Goal: Task Accomplishment & Management: Manage account settings

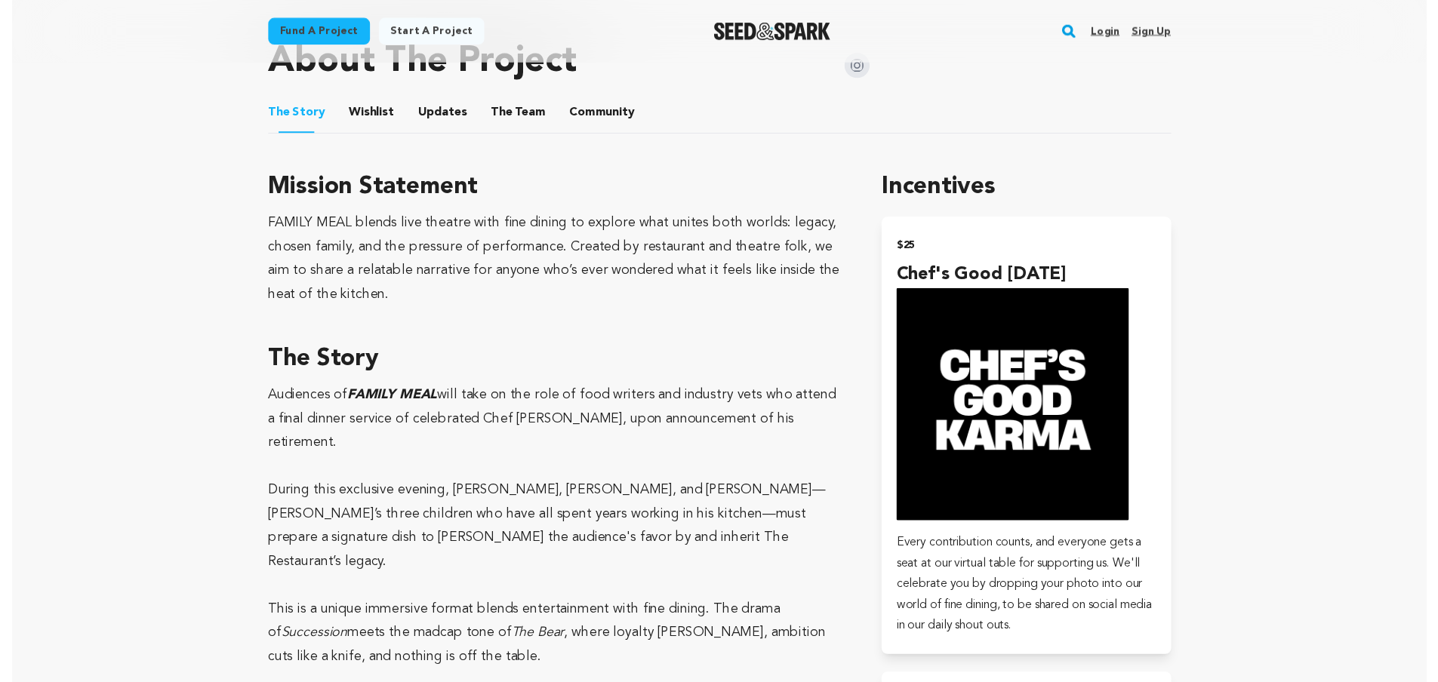
scroll to position [825, 0]
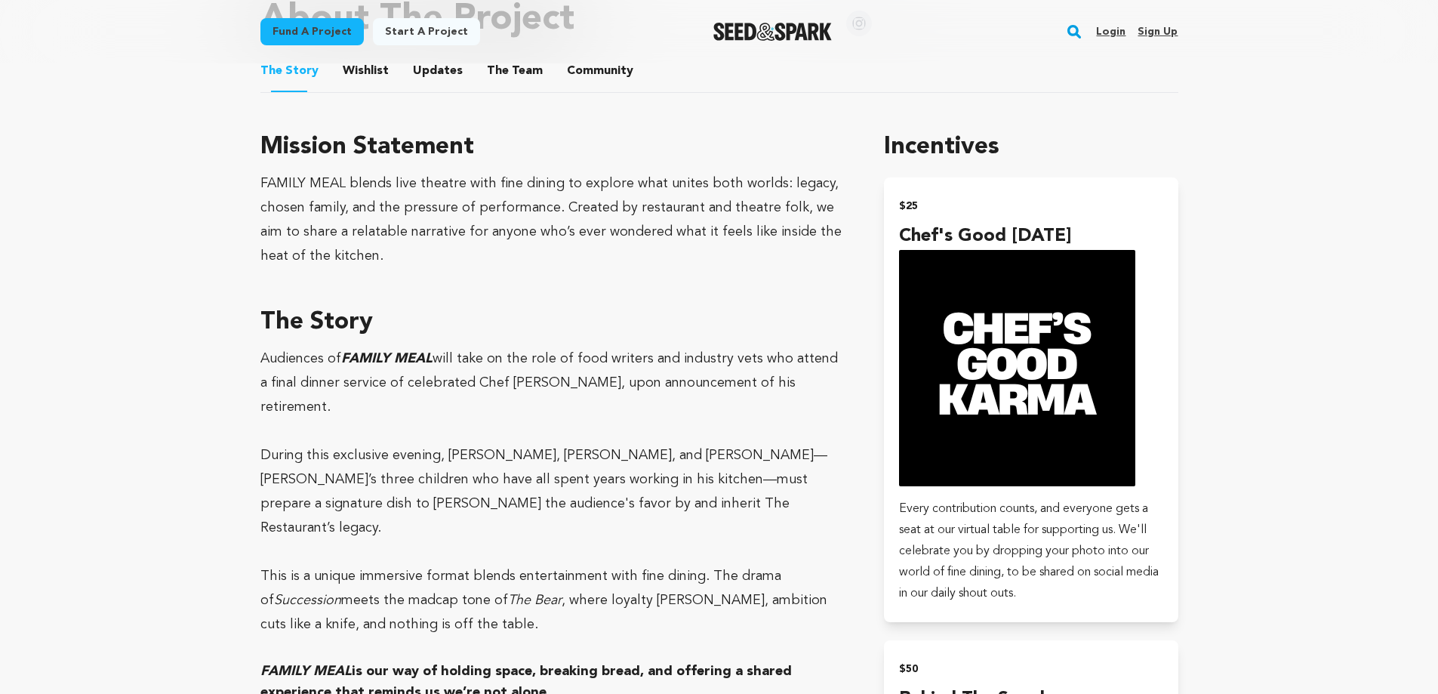
click at [596, 66] on button "Community" at bounding box center [600, 74] width 36 height 36
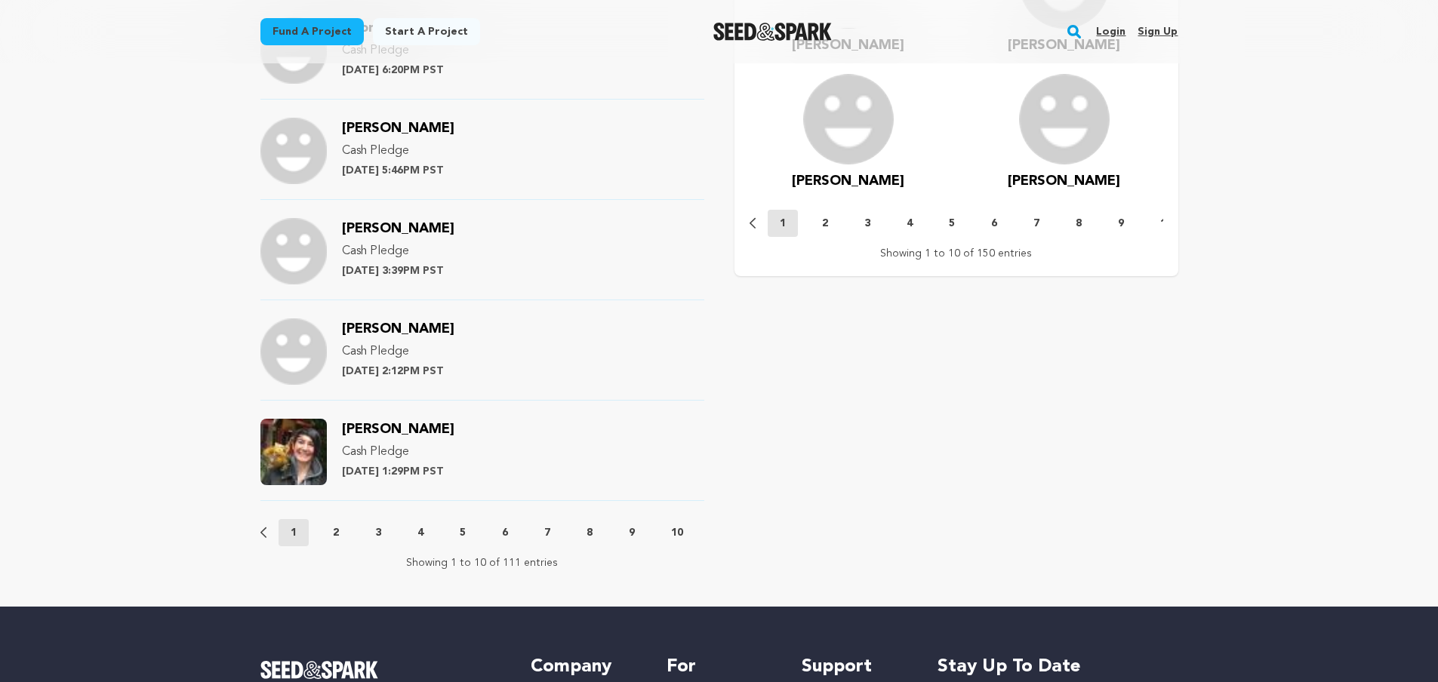
scroll to position [1496, 0]
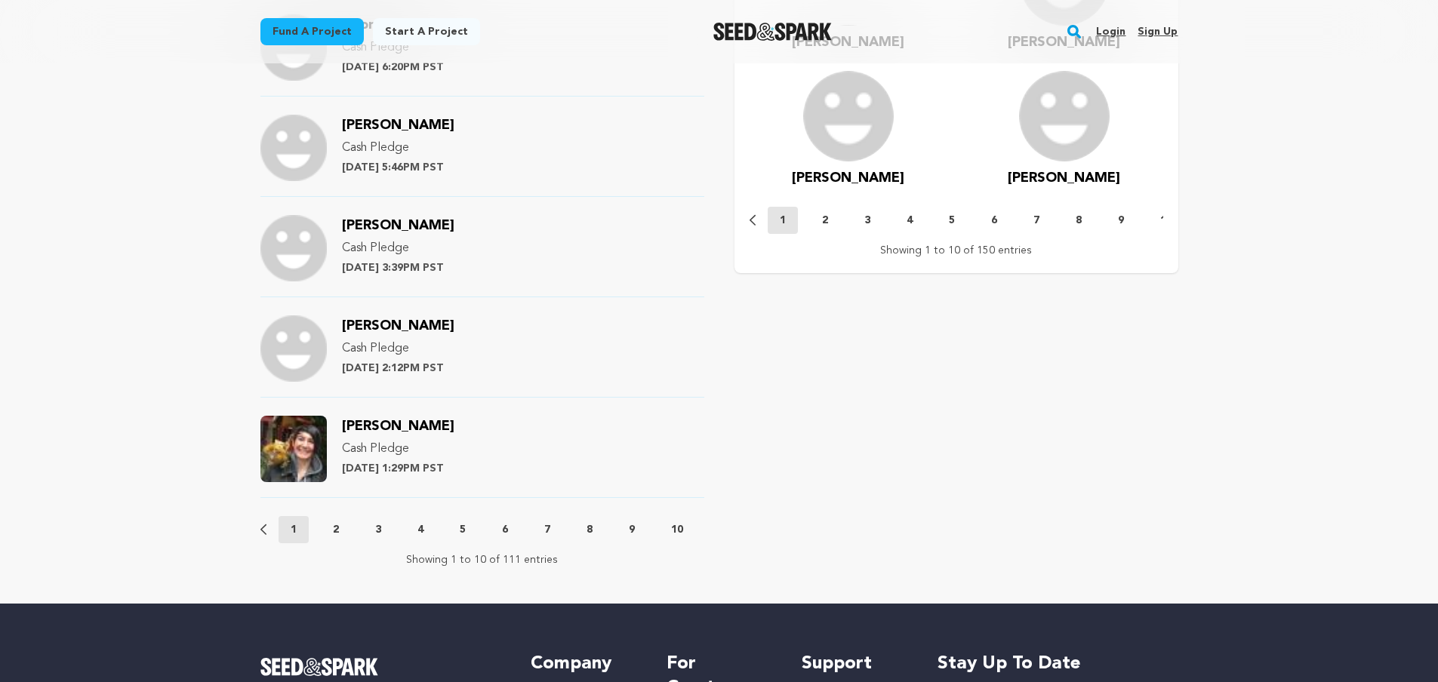
click at [333, 527] on p "2" at bounding box center [336, 529] width 6 height 15
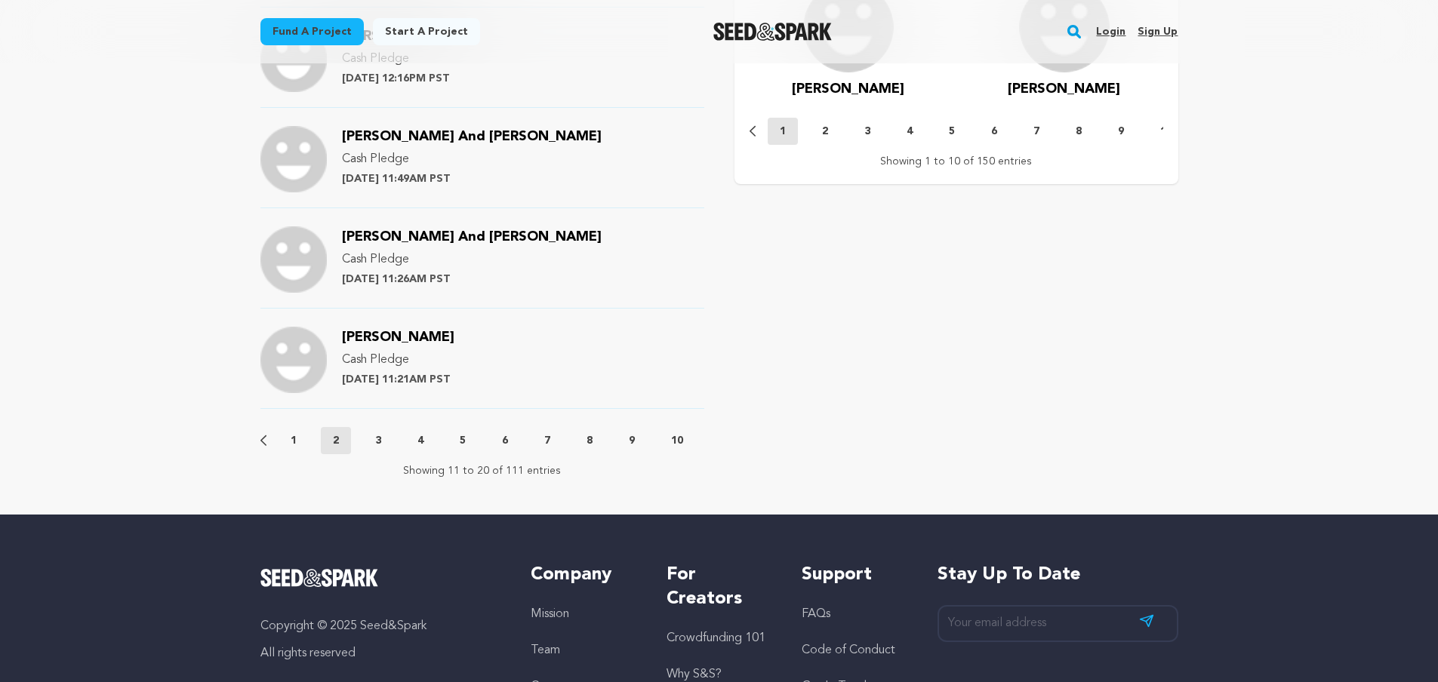
scroll to position [1631, 0]
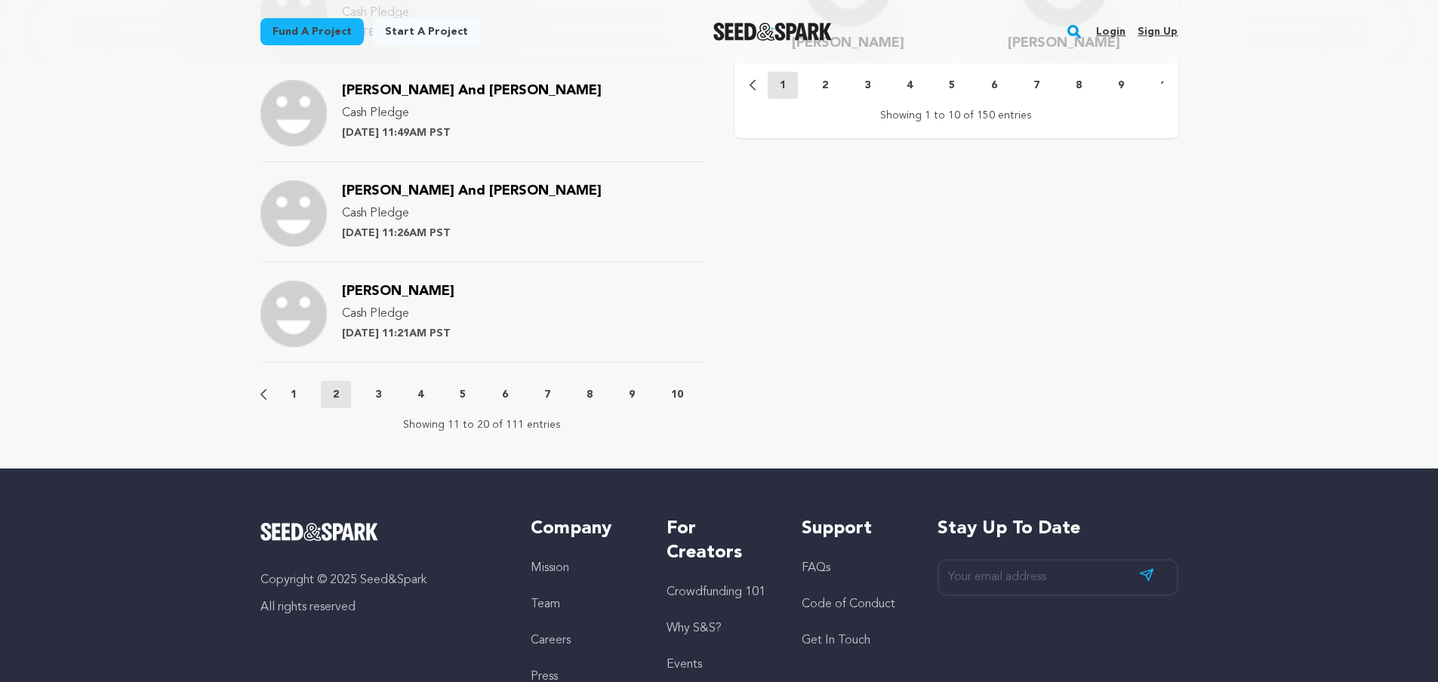
click at [380, 395] on p "3" at bounding box center [378, 394] width 6 height 15
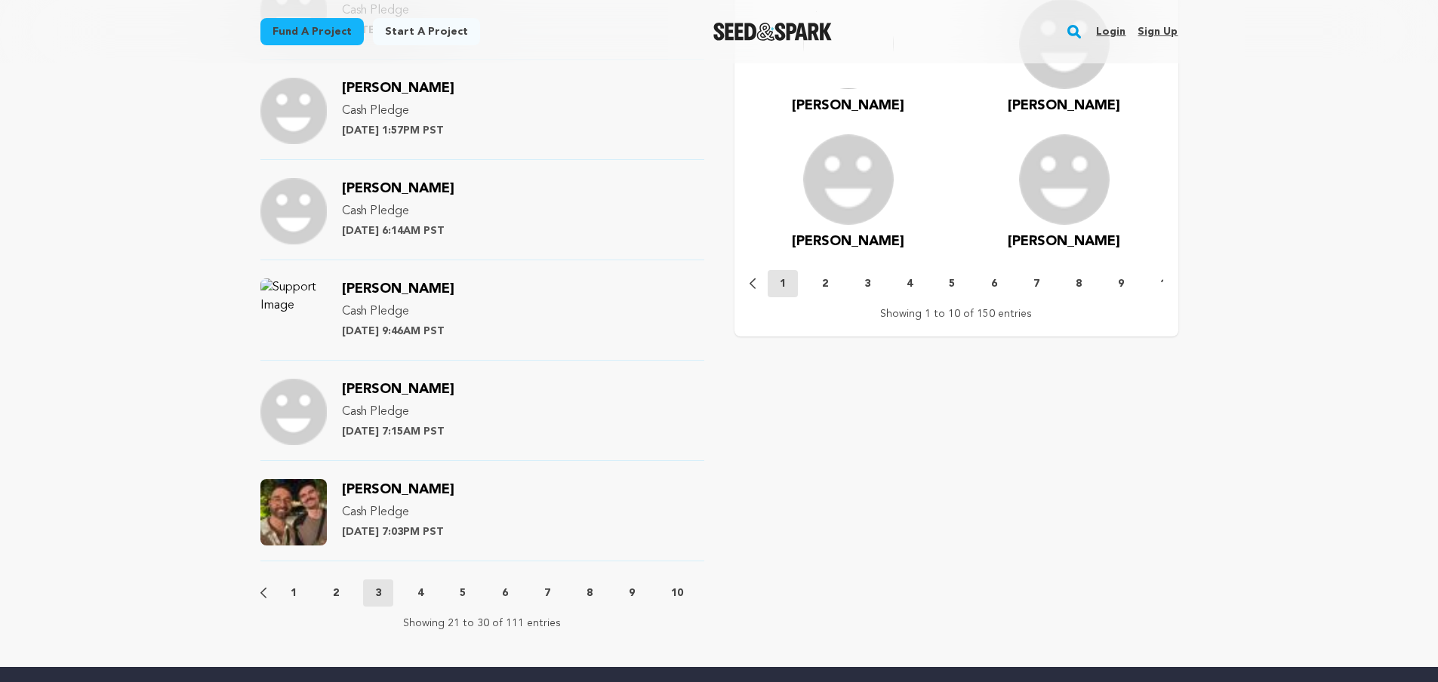
scroll to position [1507, 0]
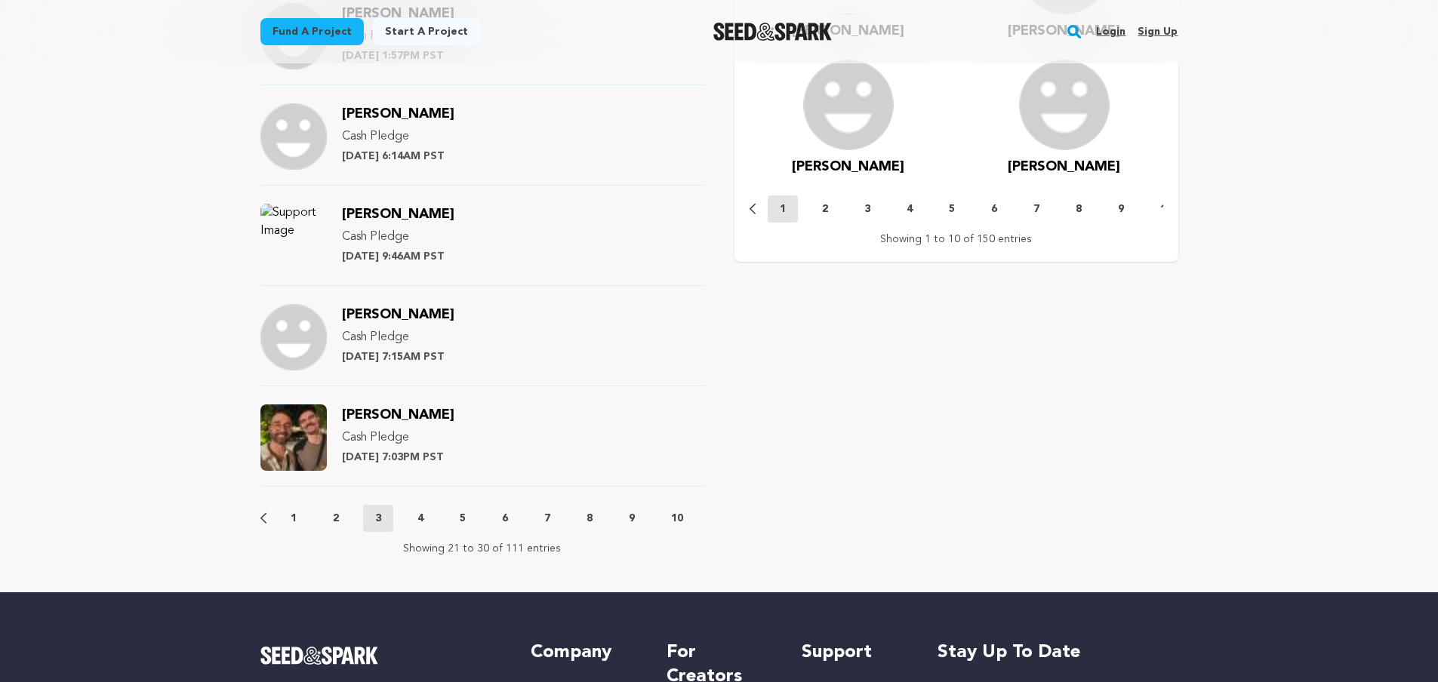
click at [420, 521] on p "4" at bounding box center [420, 518] width 6 height 15
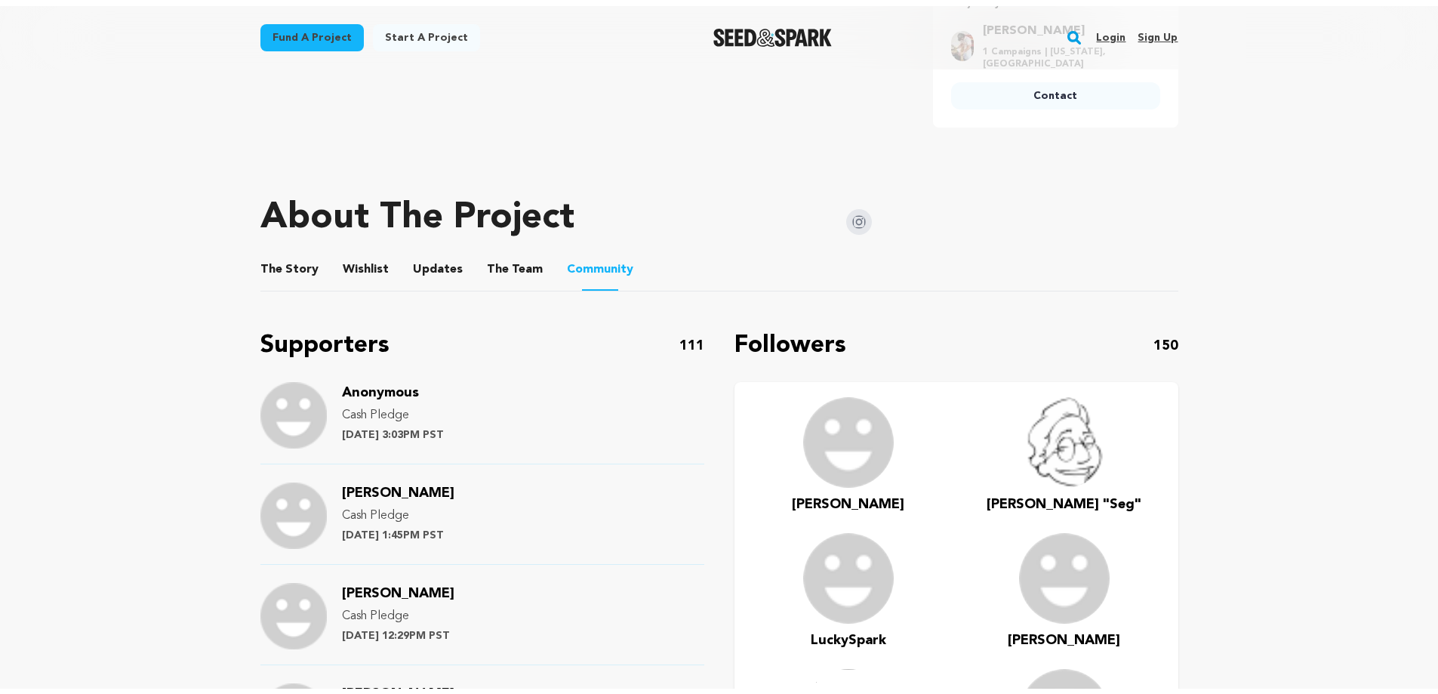
scroll to position [621, 0]
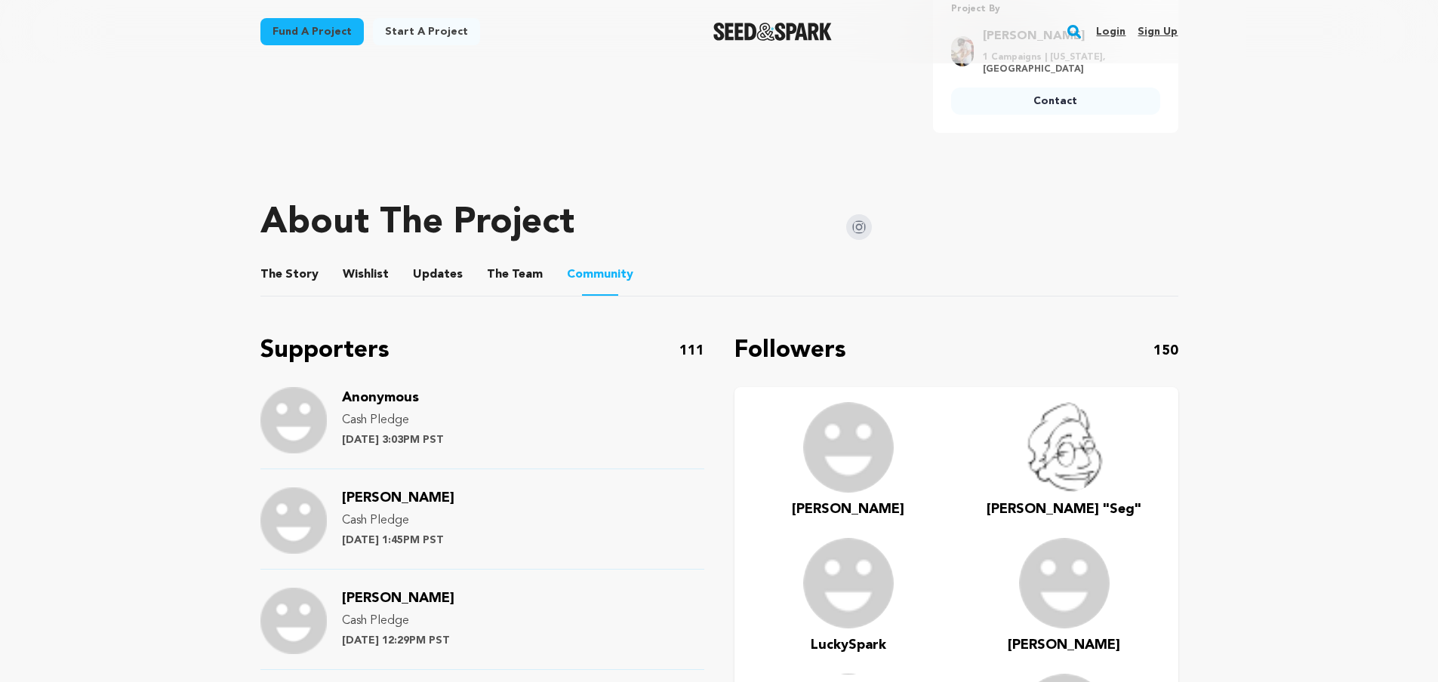
click at [420, 275] on button "Updates" at bounding box center [438, 278] width 36 height 36
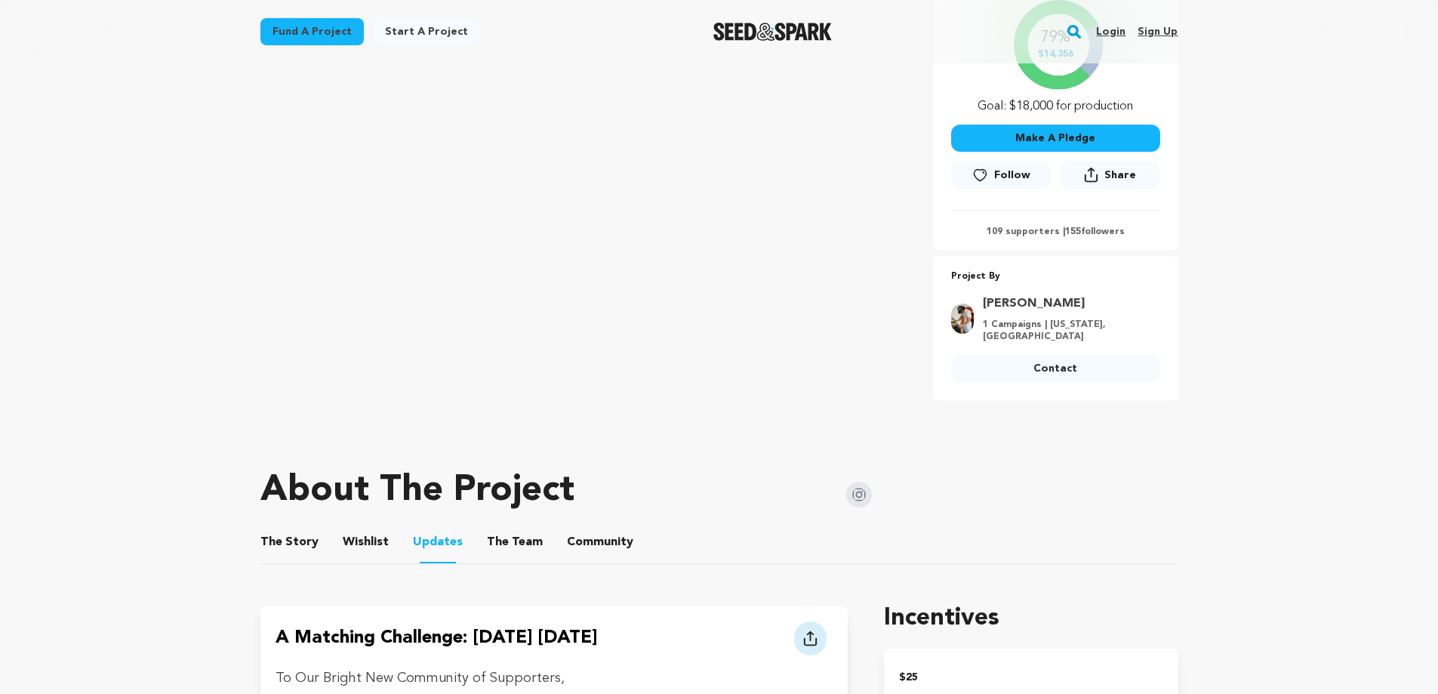
scroll to position [571, 0]
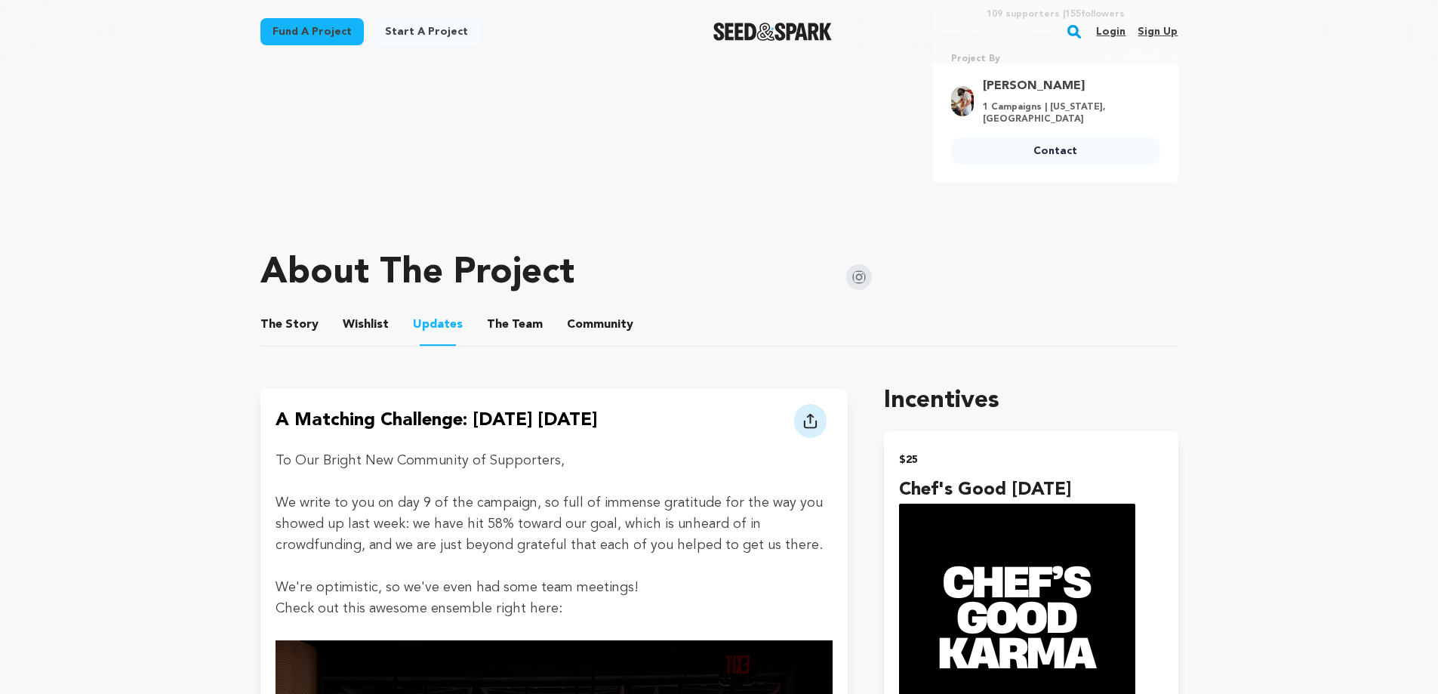
click at [352, 322] on button "Wishlist" at bounding box center [365, 327] width 36 height 36
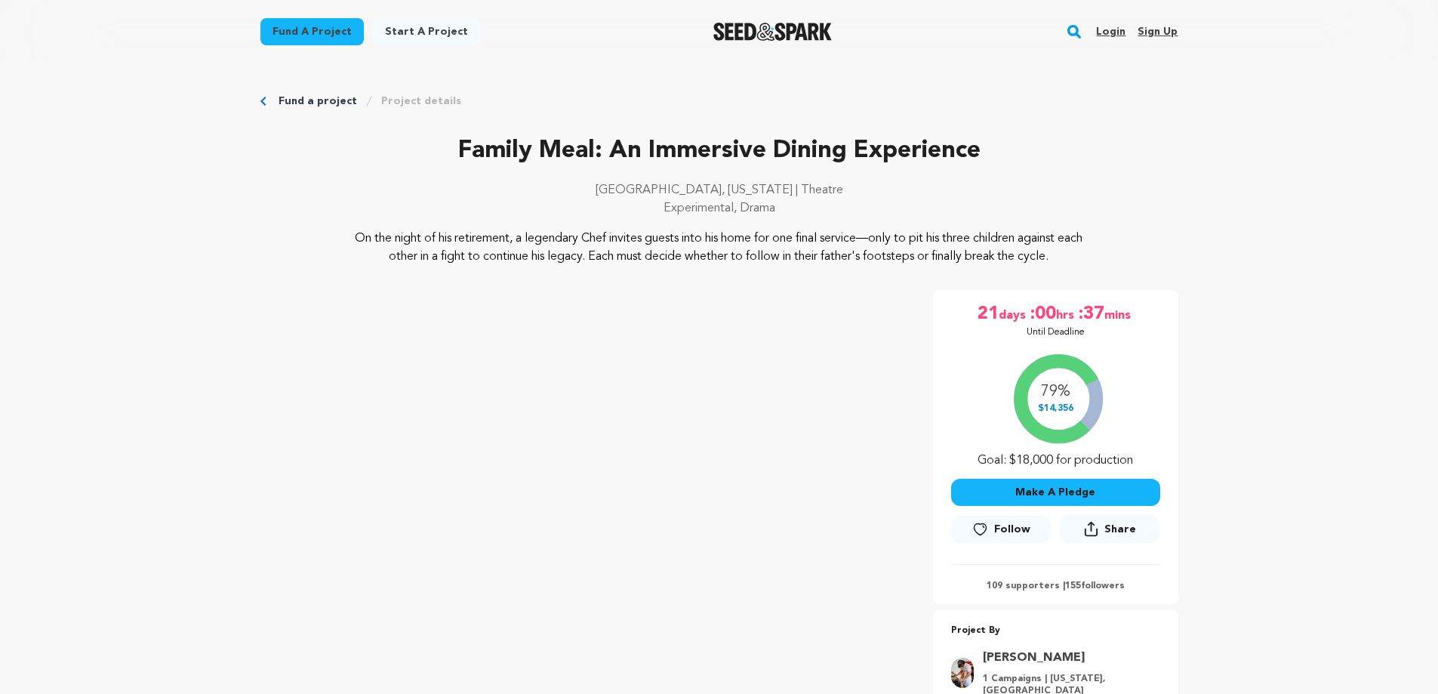
click at [1125, 334] on div "21 days :00 hrs :37 mins Until Deadline" at bounding box center [1055, 320] width 209 height 36
click at [1158, 585] on p "109 supporters | 155 followers" at bounding box center [1055, 586] width 209 height 12
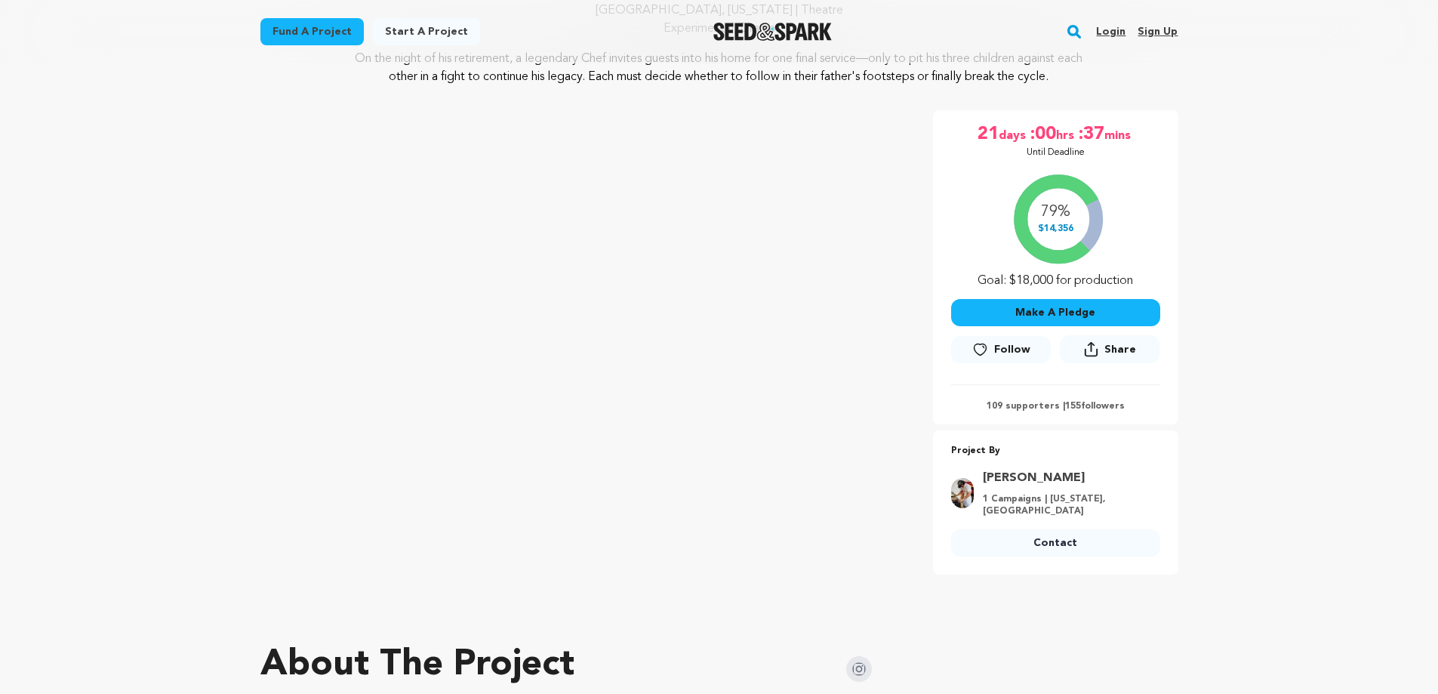
scroll to position [310, 0]
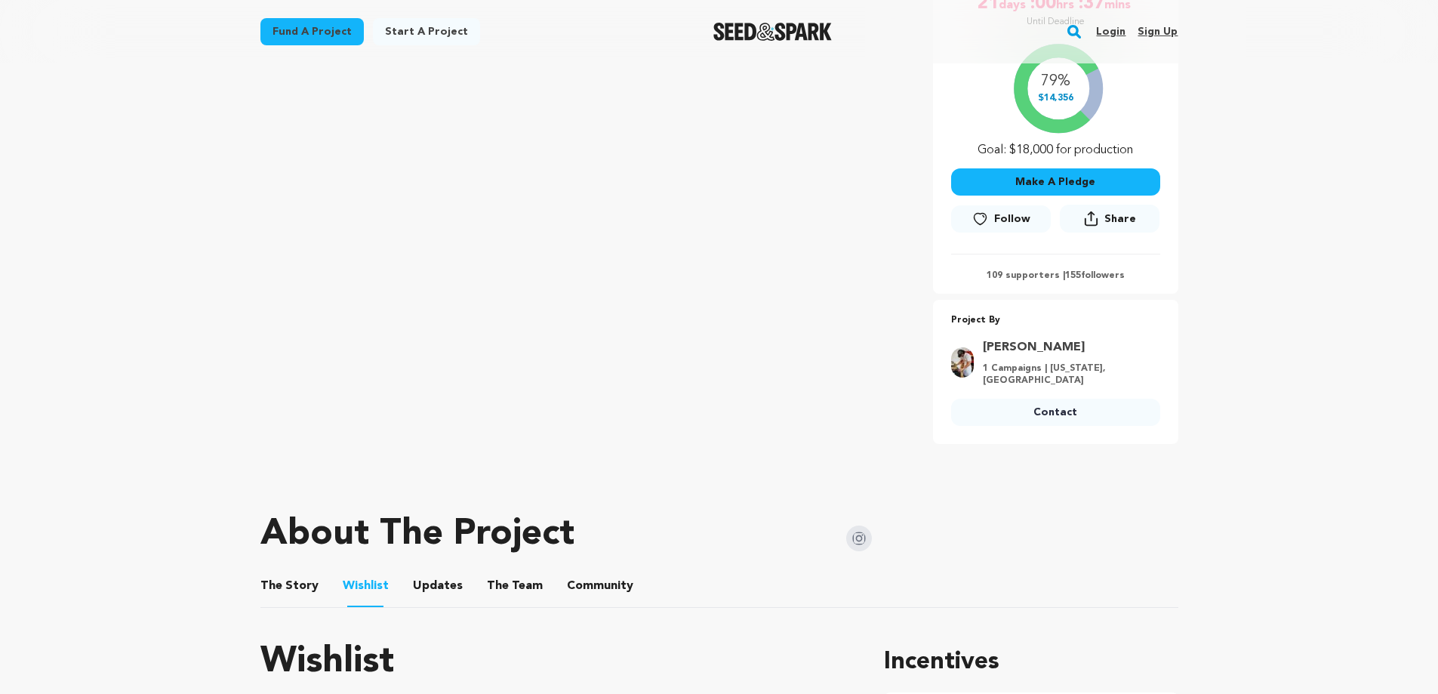
click at [1102, 327] on p "Project By" at bounding box center [1055, 320] width 209 height 17
click at [1054, 414] on link "Contact" at bounding box center [1055, 412] width 209 height 27
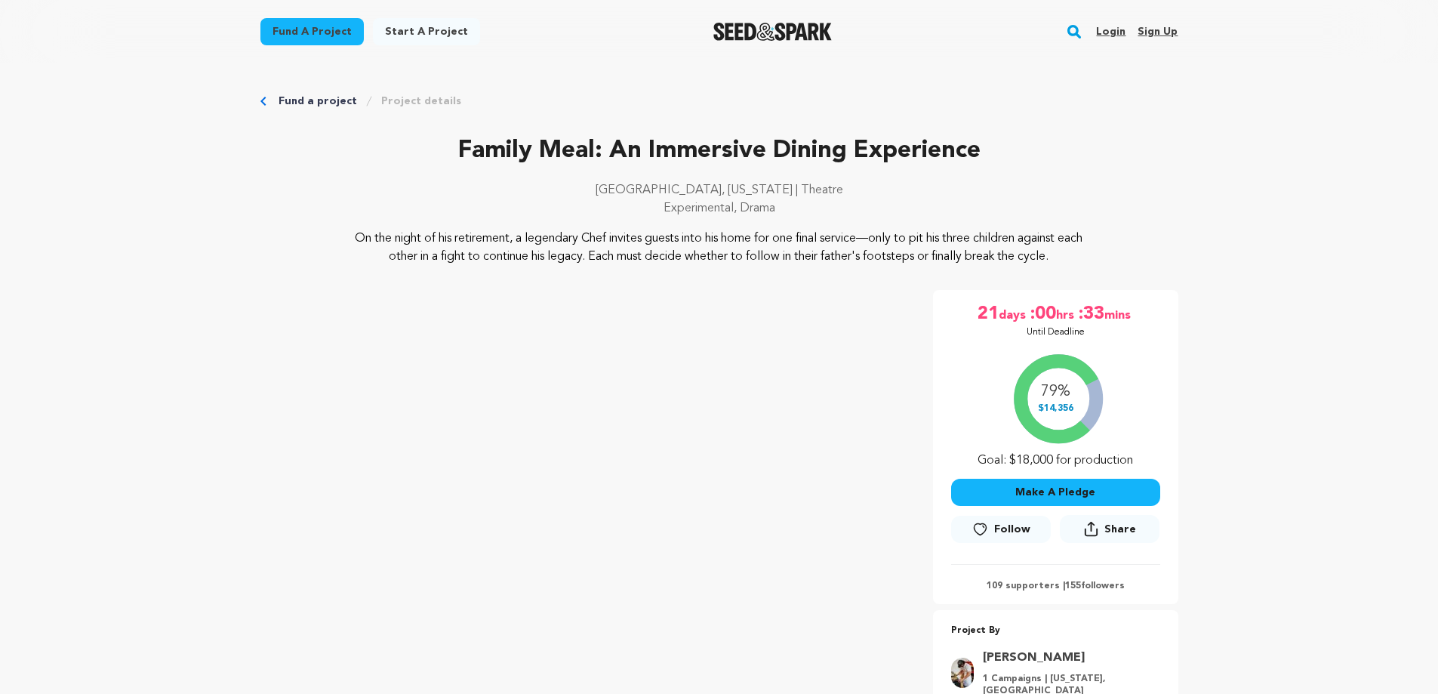
click at [1109, 29] on link "Login" at bounding box center [1110, 32] width 29 height 24
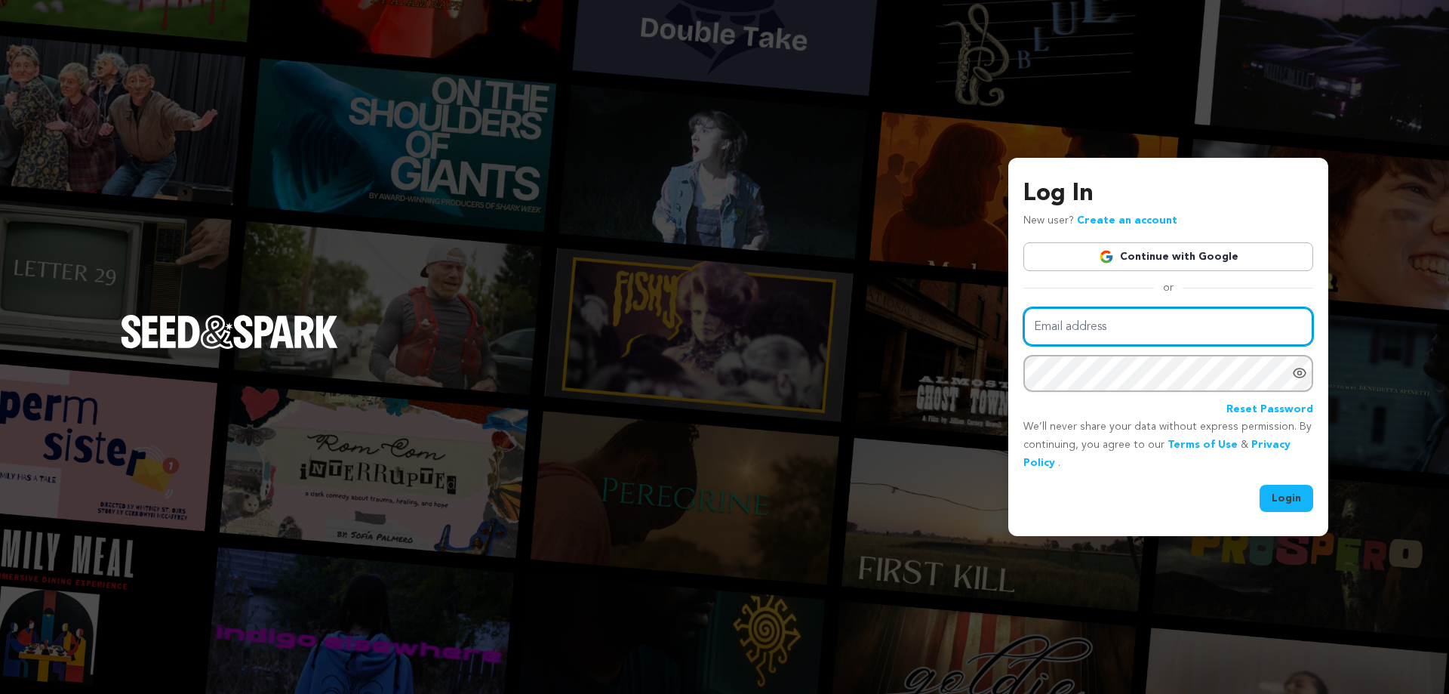
type input "ngroup@earthlink.net"
click at [1287, 503] on button "Login" at bounding box center [1287, 498] width 54 height 27
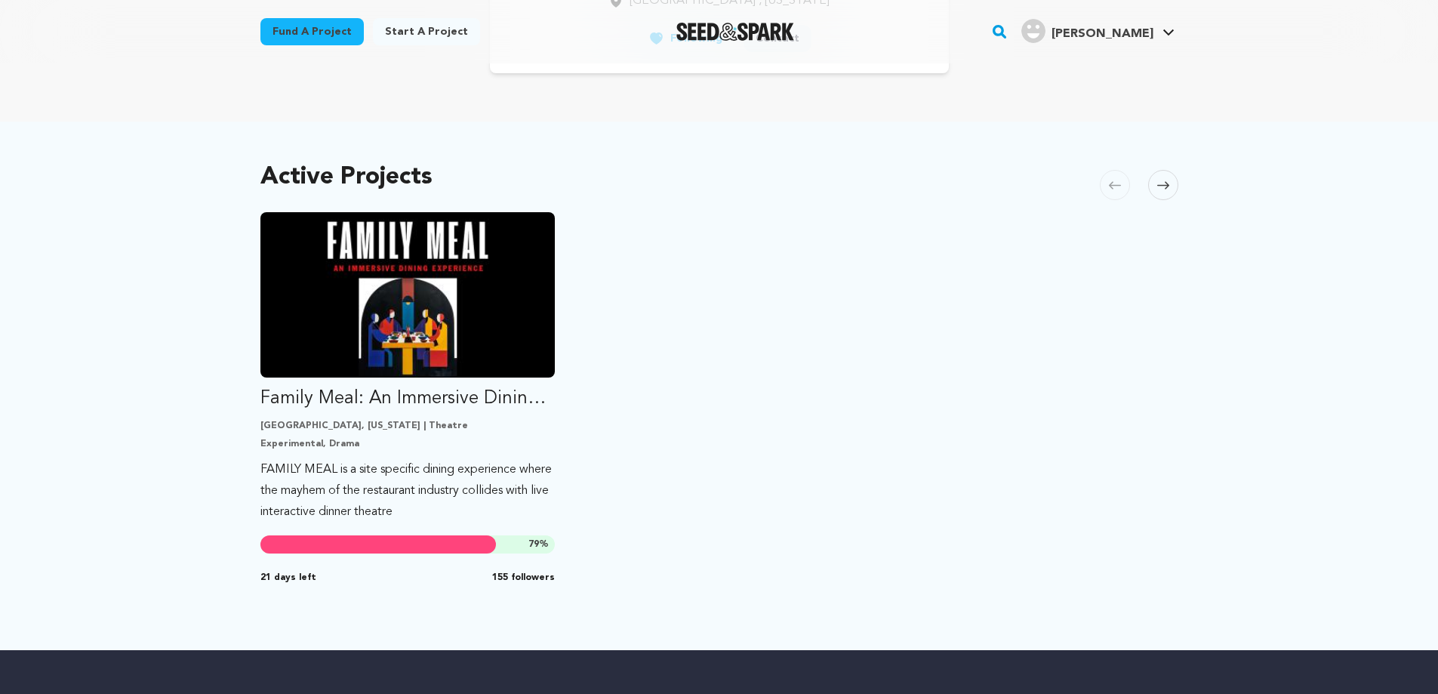
scroll to position [321, 0]
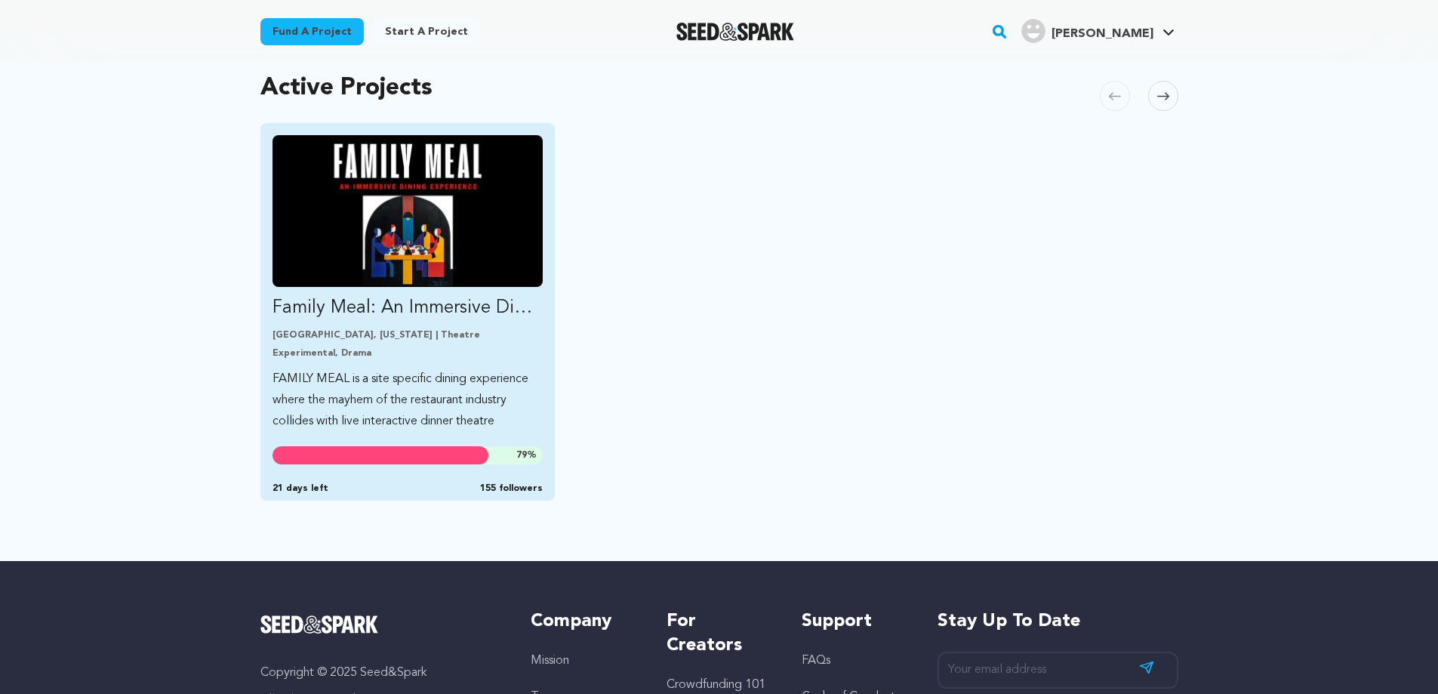
click at [430, 192] on img "Fund Family Meal: An Immersive Dining Experience" at bounding box center [407, 211] width 271 height 152
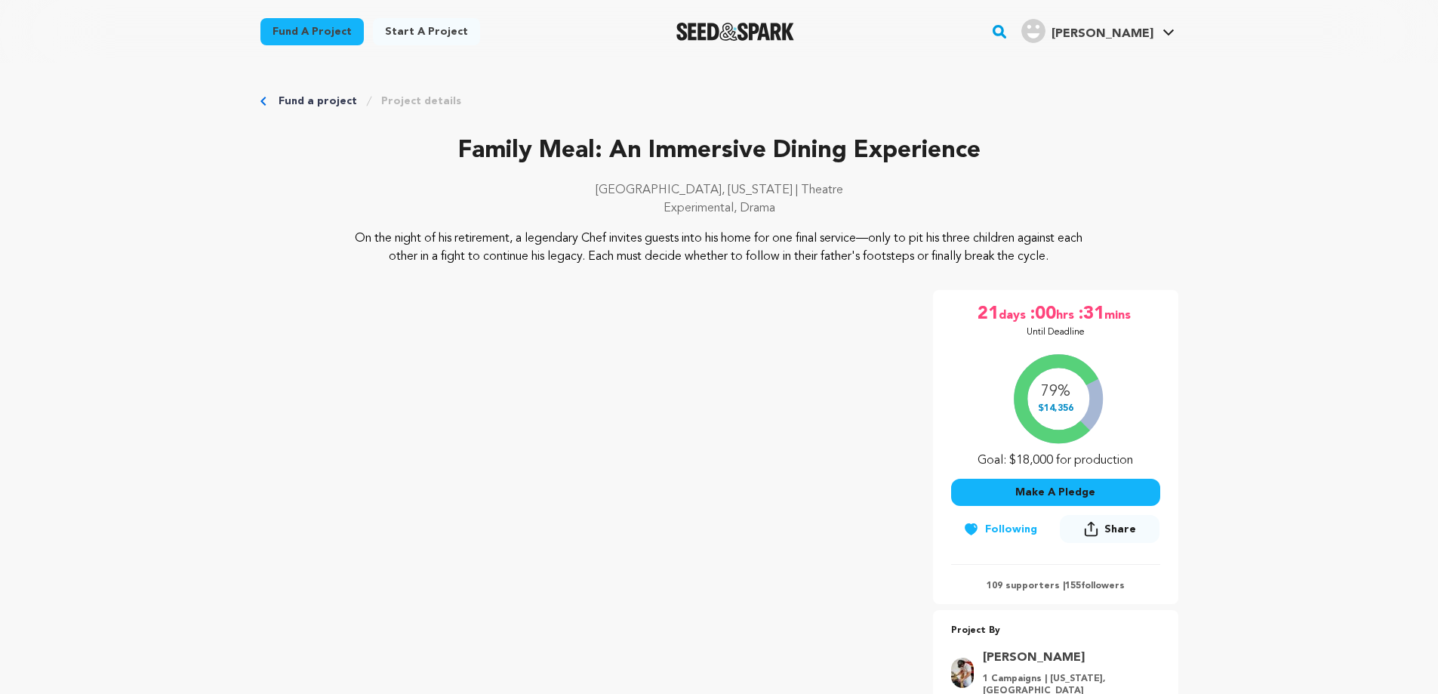
drag, startPoint x: 1436, startPoint y: 69, endPoint x: 1439, endPoint y: 94, distance: 25.0
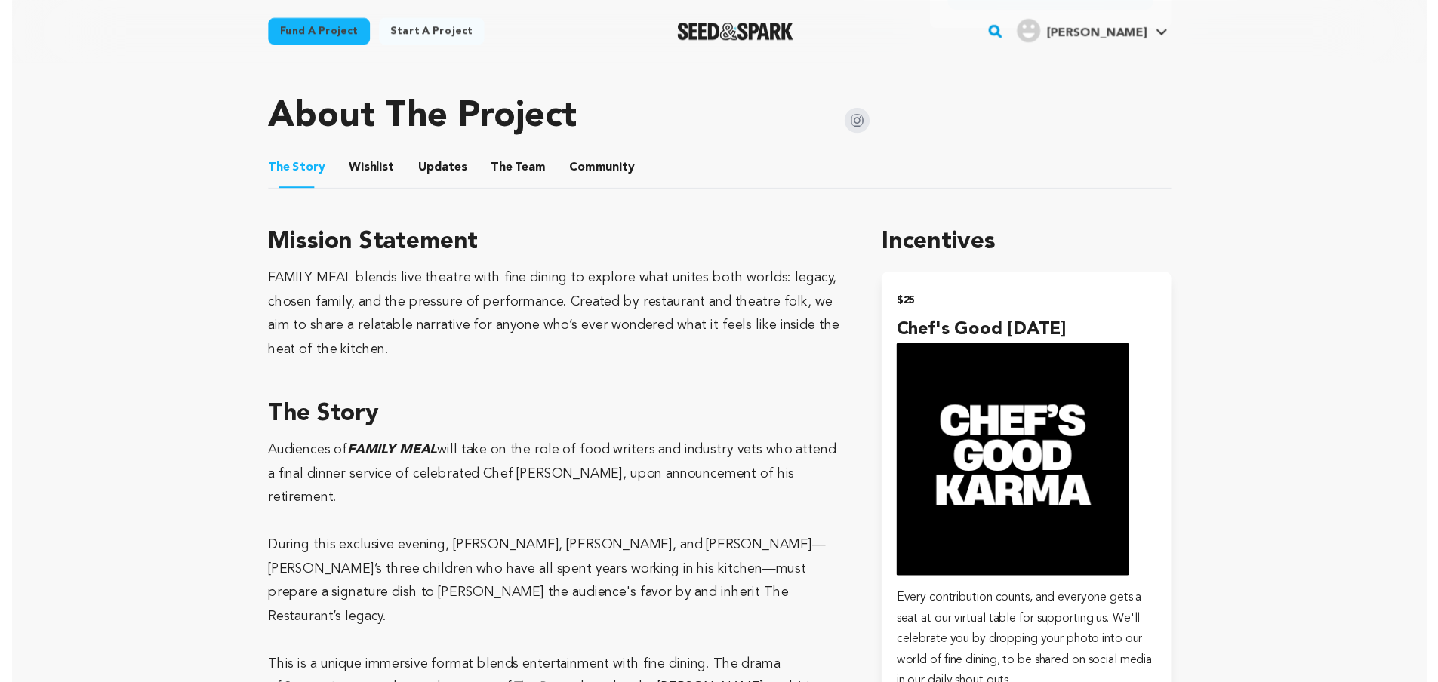
scroll to position [391, 0]
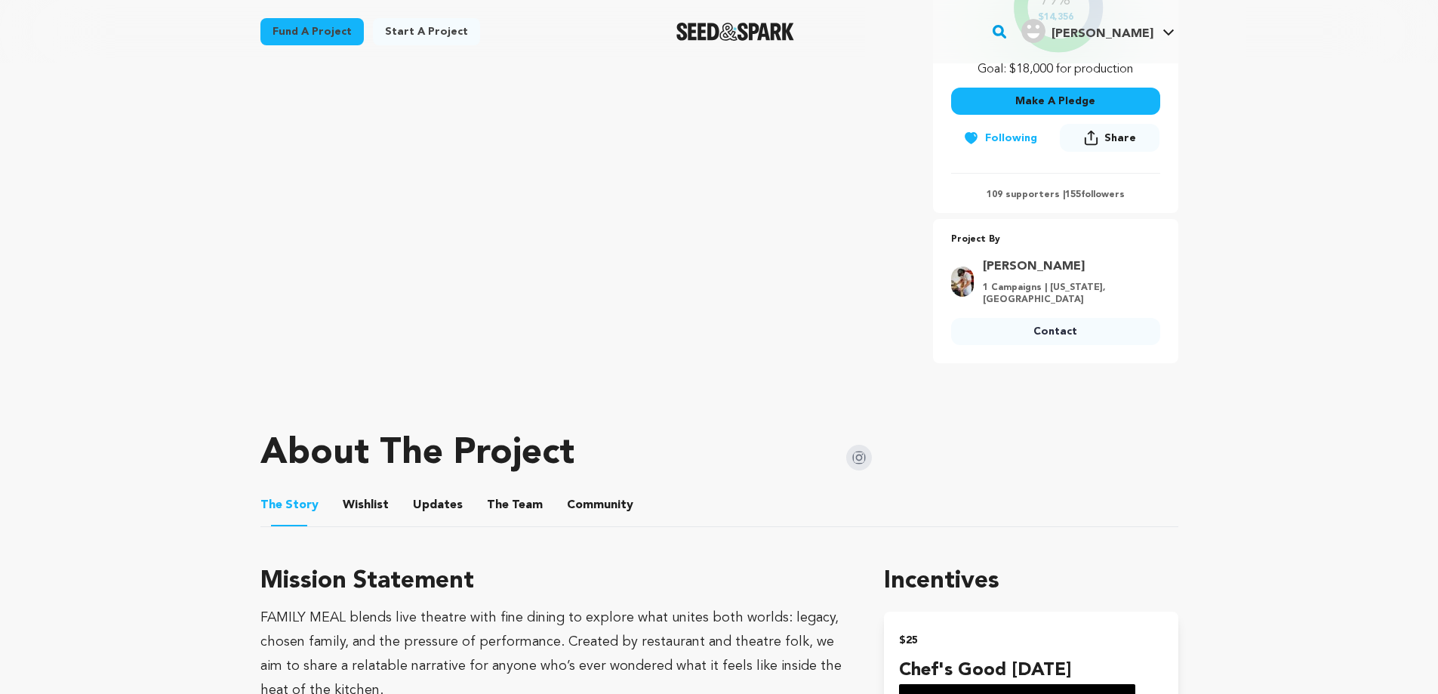
click at [593, 508] on button "Community" at bounding box center [600, 508] width 36 height 36
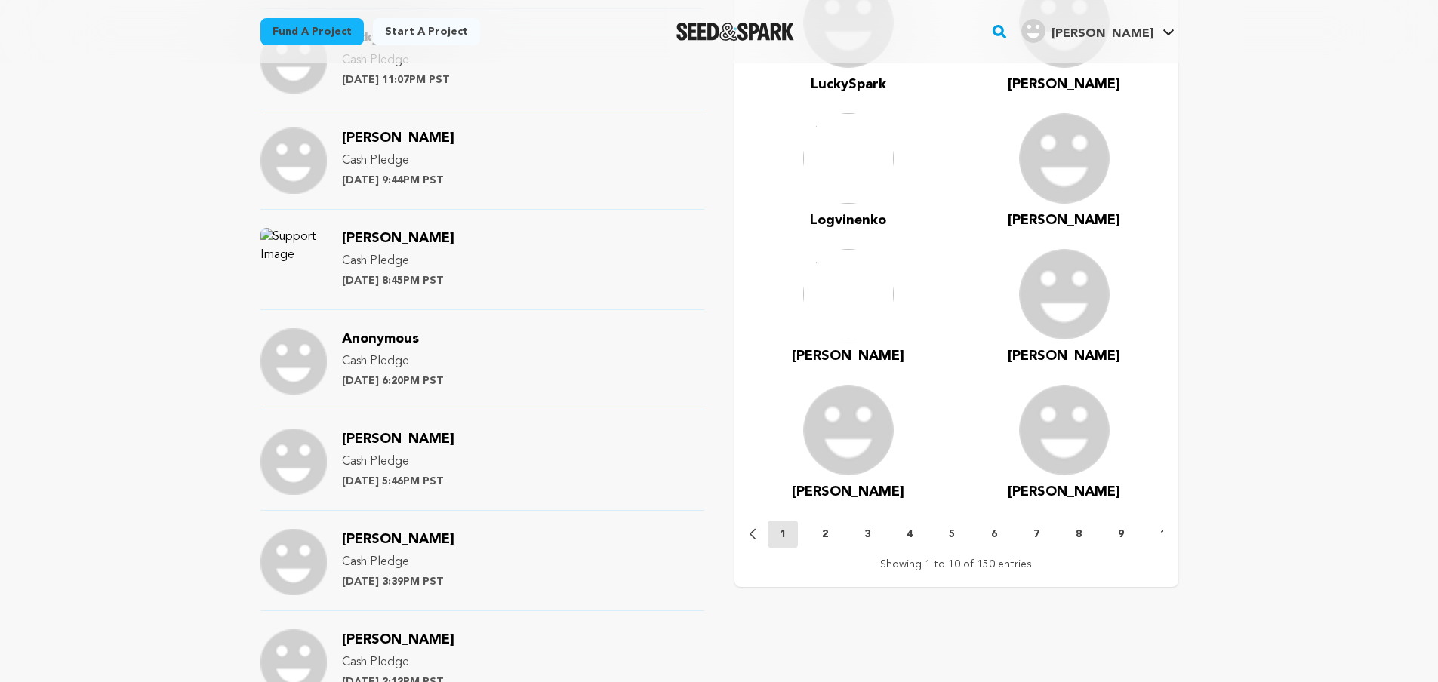
scroll to position [1228, 0]
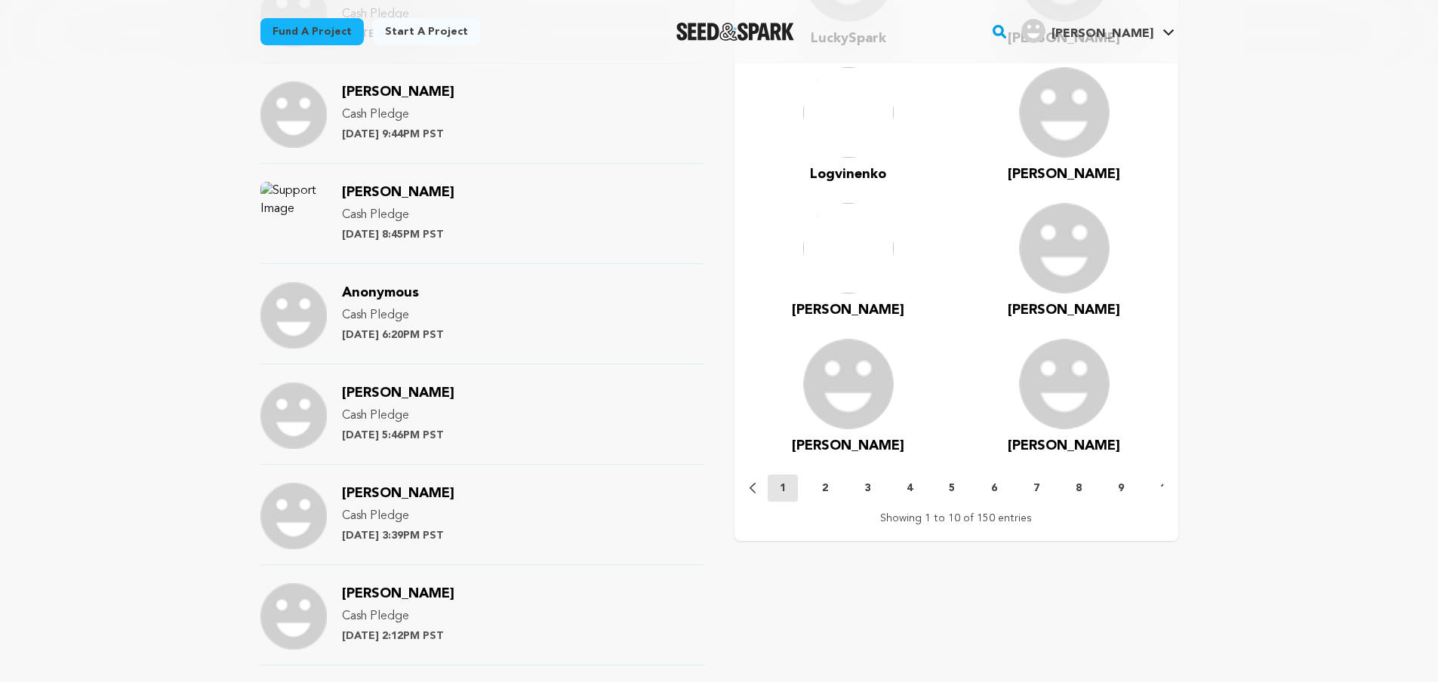
click at [848, 445] on span "[PERSON_NAME]" at bounding box center [848, 446] width 112 height 14
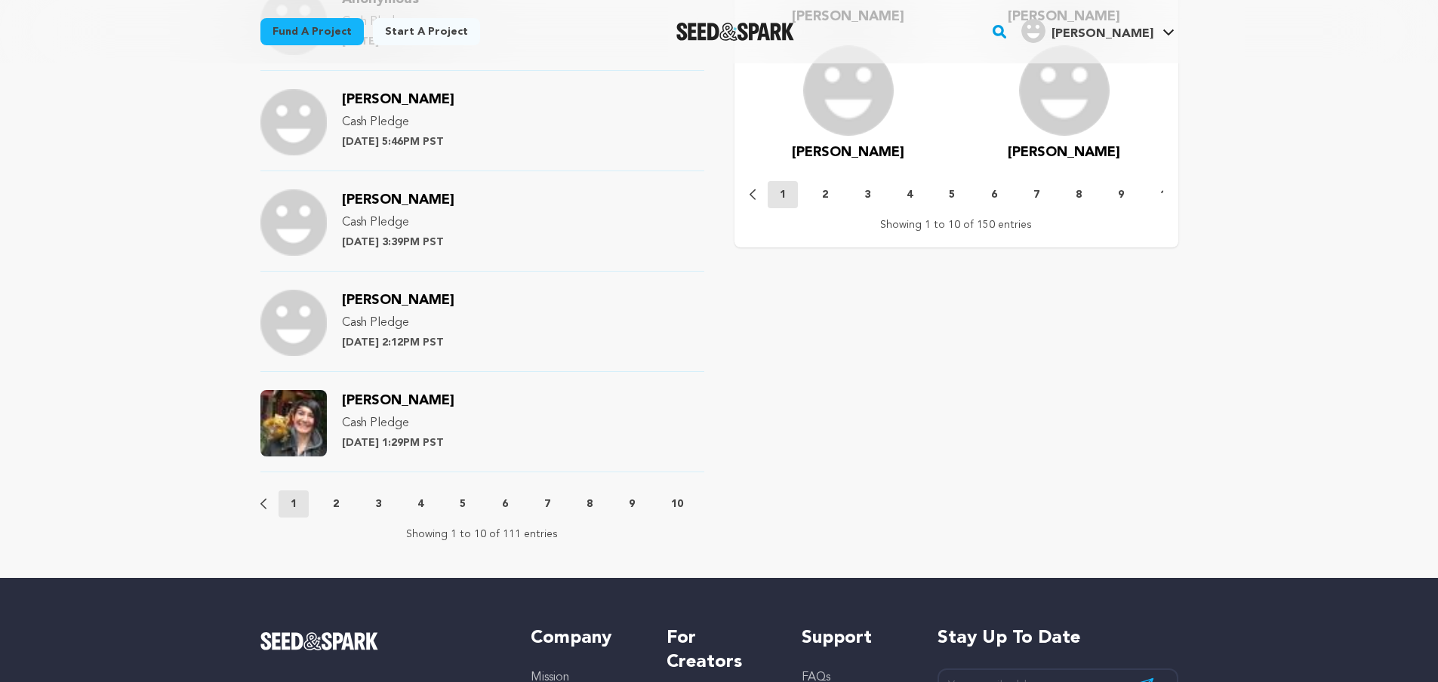
scroll to position [1698, 0]
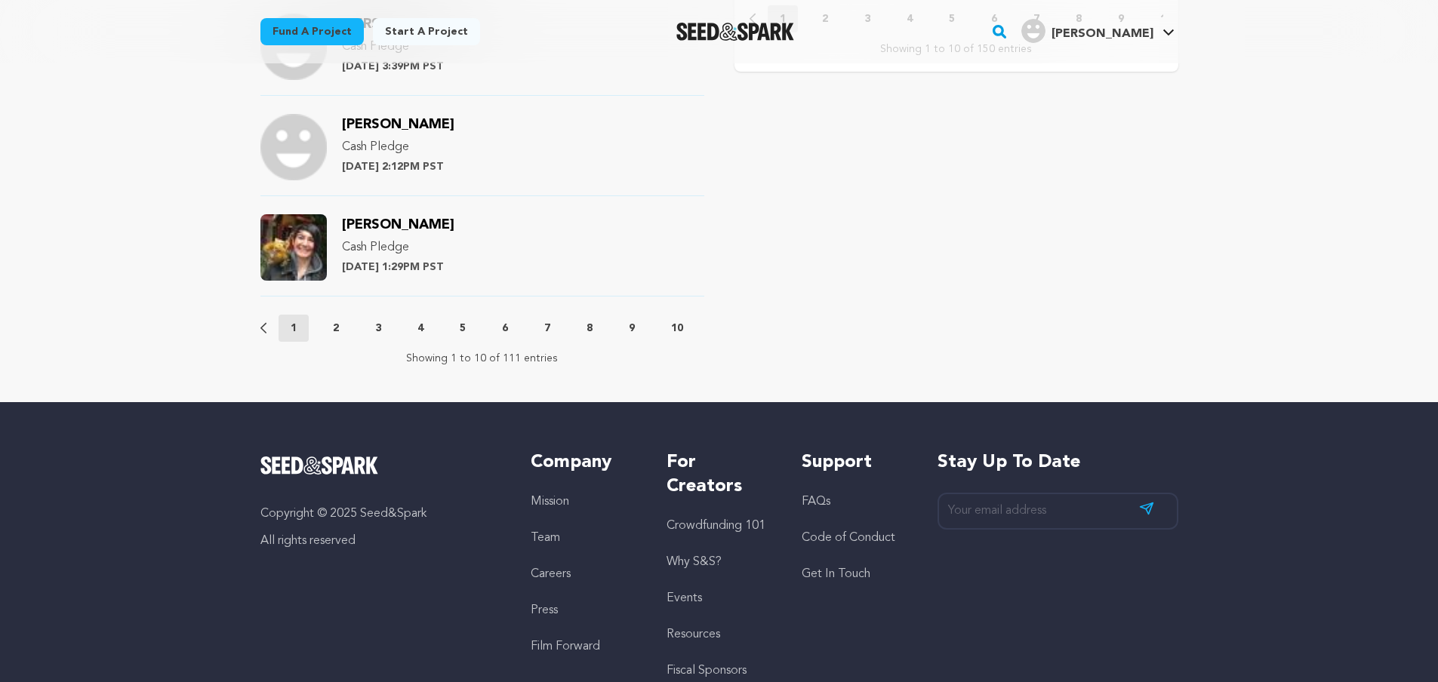
click at [336, 331] on p "2" at bounding box center [336, 328] width 6 height 15
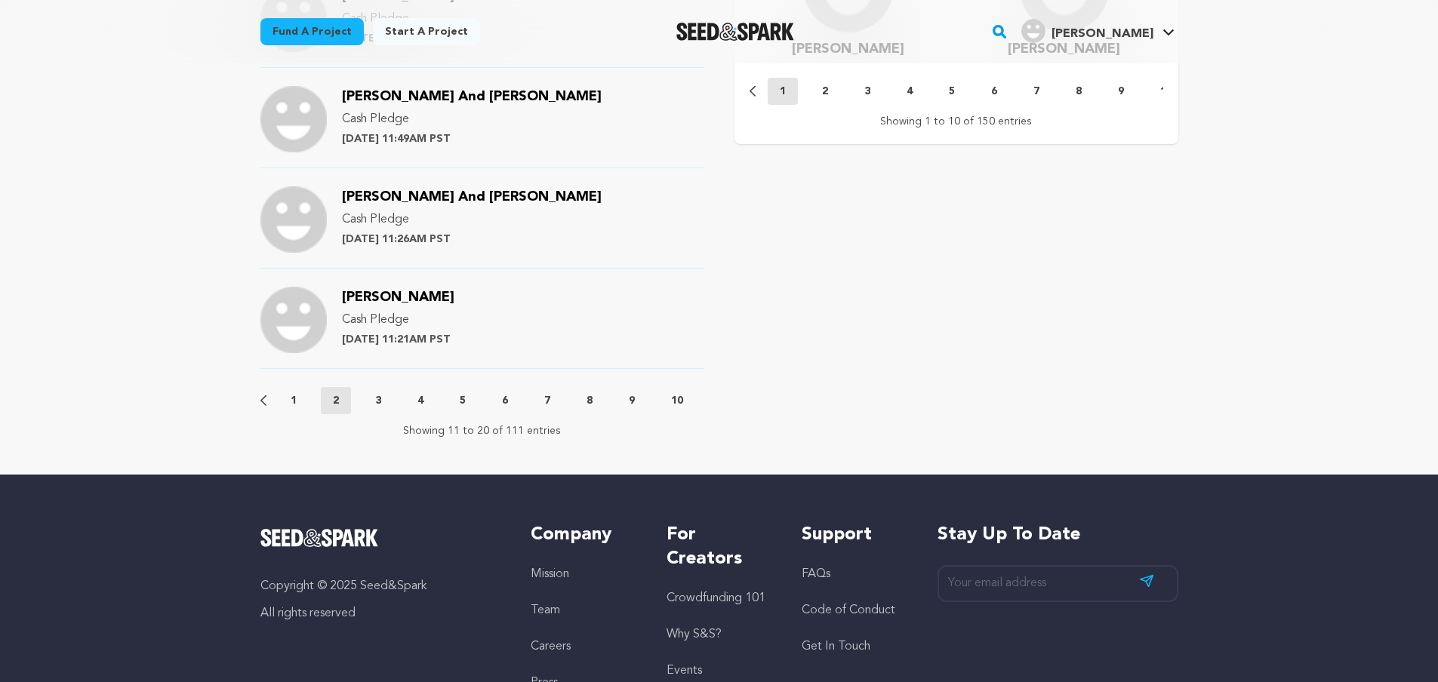
scroll to position [1634, 0]
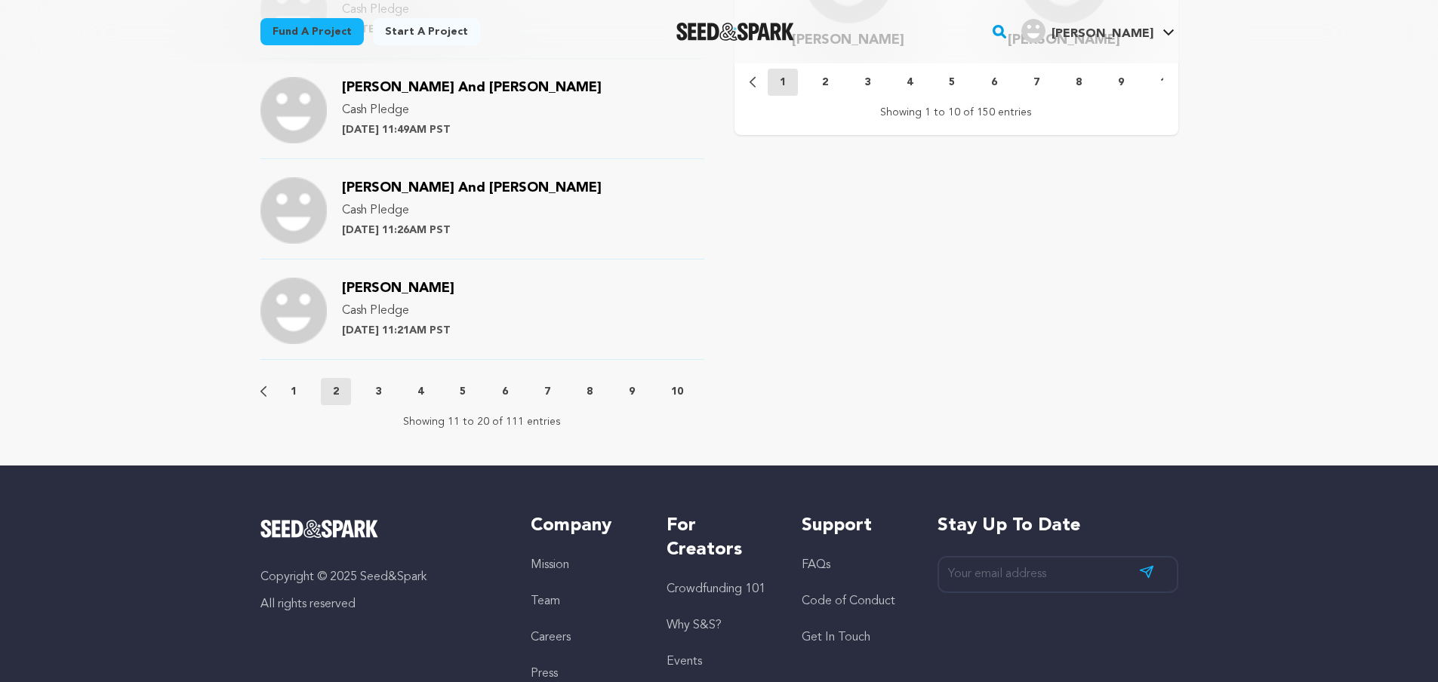
click at [378, 396] on p "3" at bounding box center [378, 391] width 6 height 15
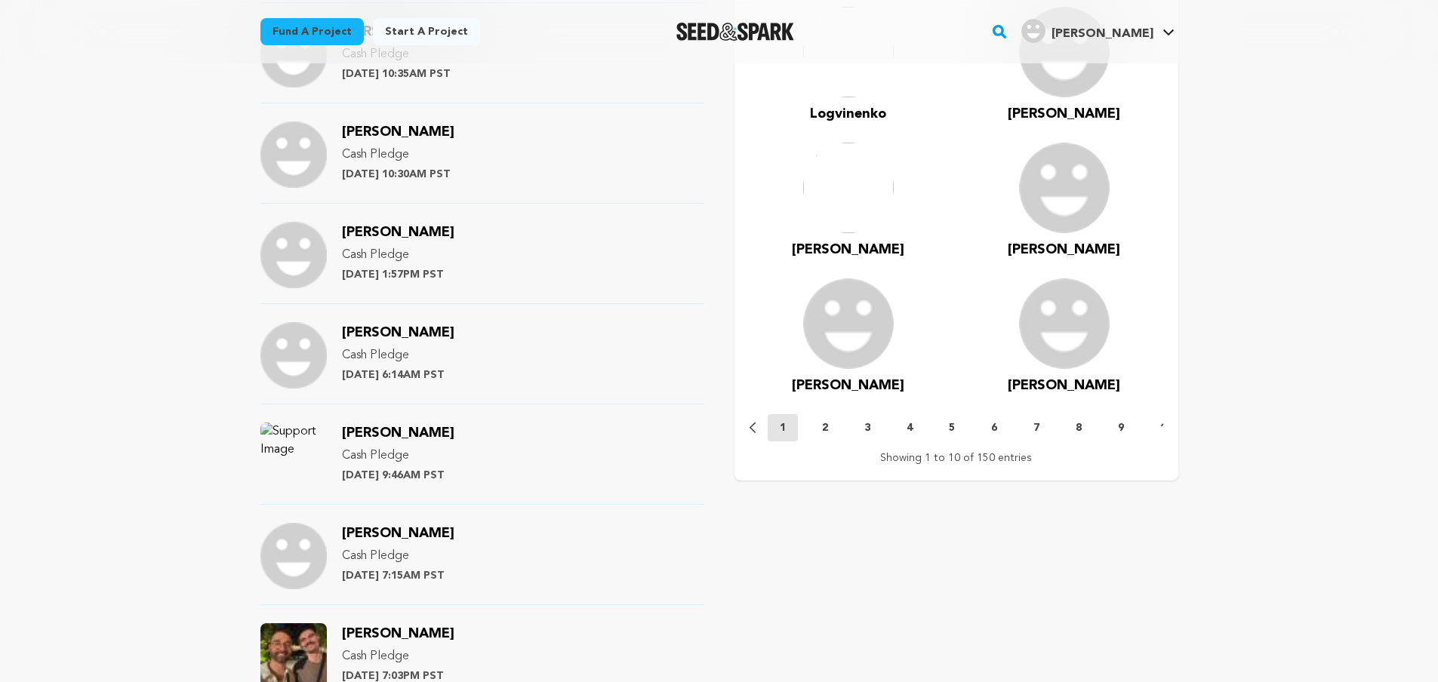
scroll to position [1294, 0]
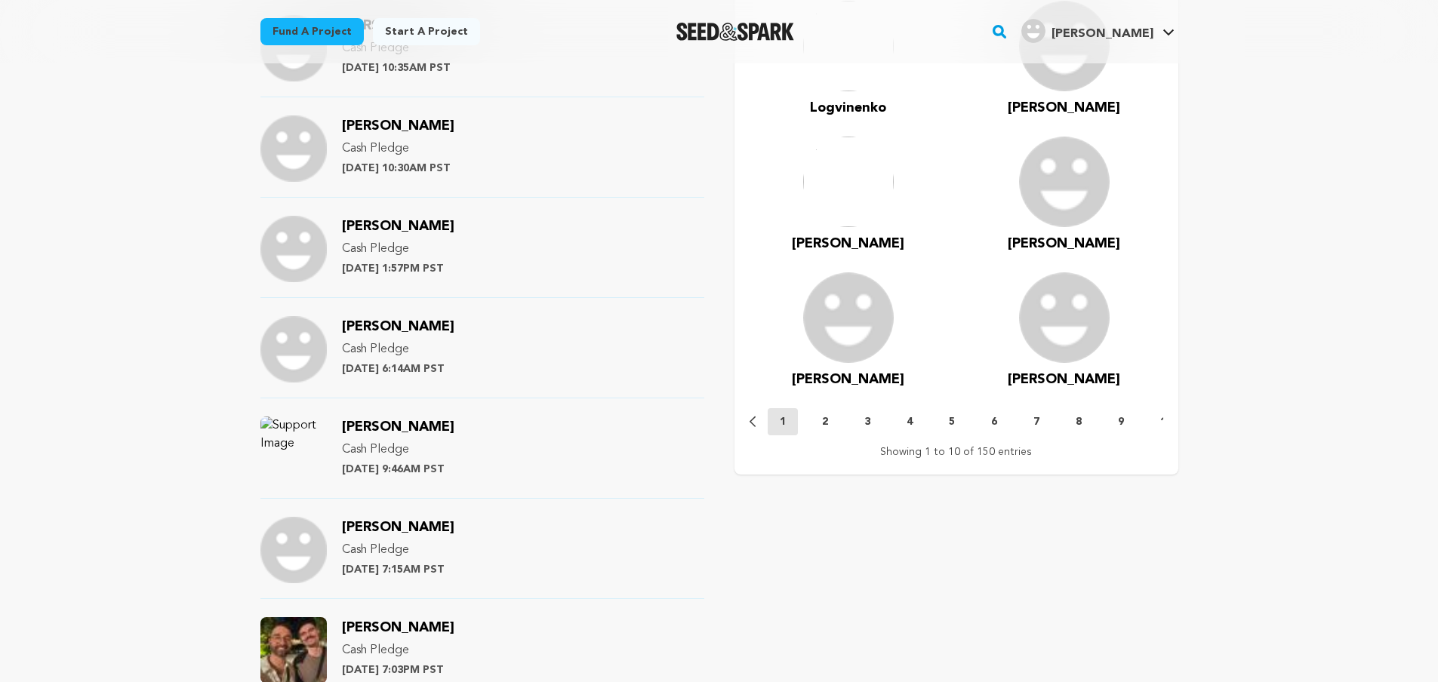
click at [854, 330] on img at bounding box center [848, 317] width 91 height 91
click at [854, 377] on span "Michael" at bounding box center [848, 380] width 112 height 14
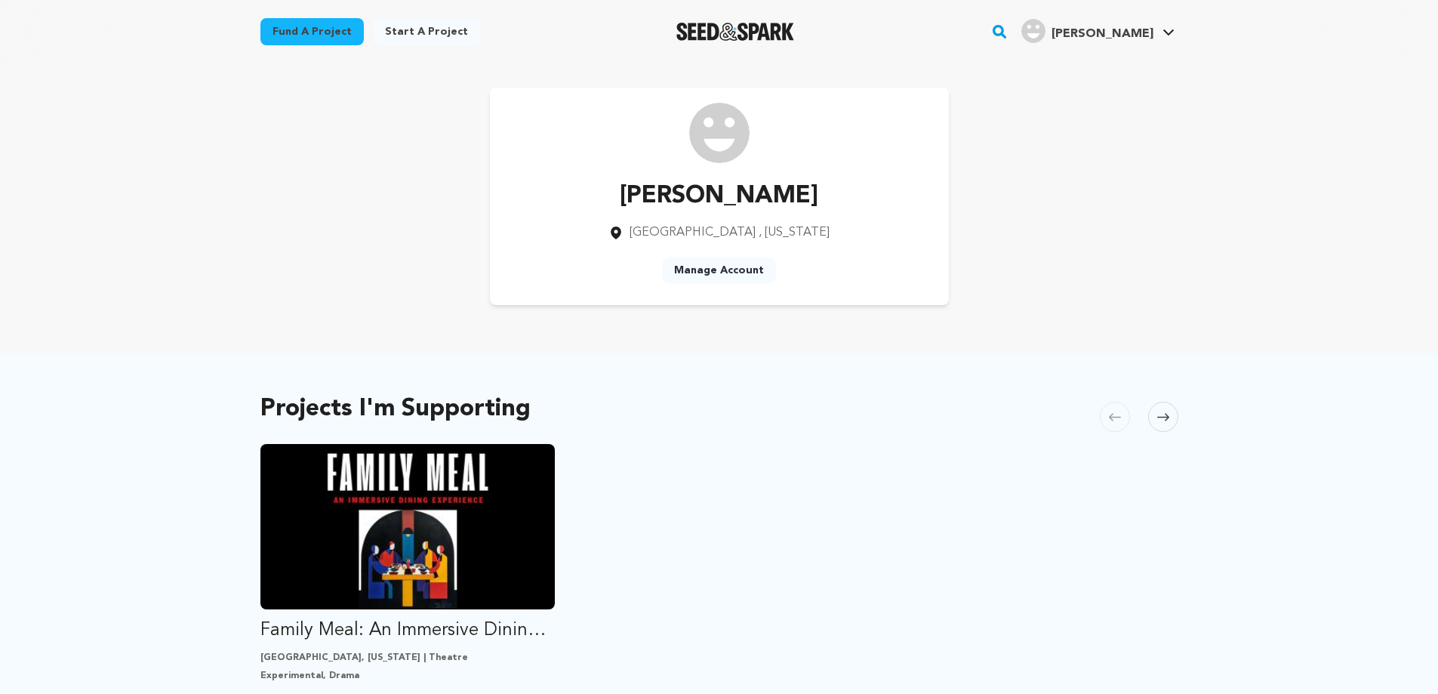
click at [719, 137] on img at bounding box center [719, 133] width 60 height 60
click at [1088, 165] on link "View Profile" at bounding box center [1123, 165] width 169 height 33
click at [1093, 200] on link "Manage Account" at bounding box center [1123, 199] width 169 height 33
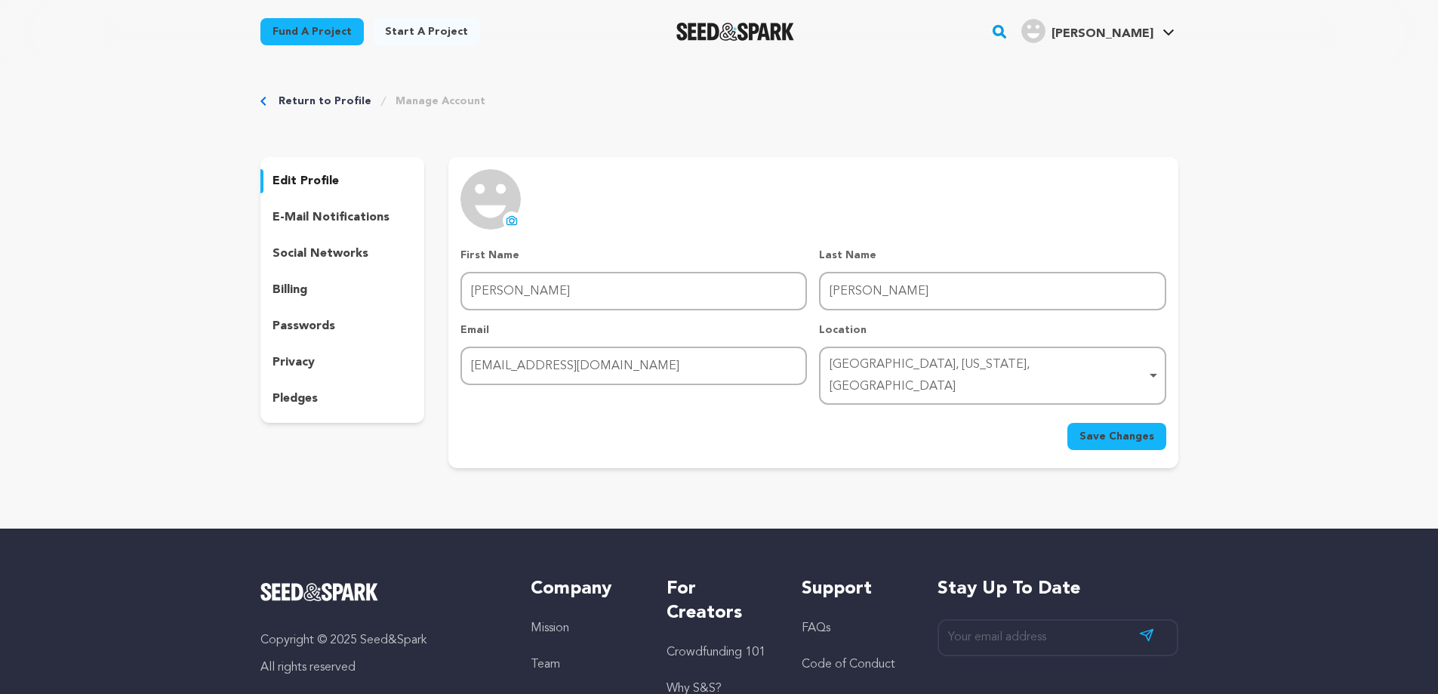
click at [514, 219] on icon at bounding box center [512, 221] width 6 height 5
click at [487, 198] on img at bounding box center [490, 199] width 60 height 60
click at [512, 219] on icon at bounding box center [512, 221] width 6 height 5
click at [333, 98] on link "Return to Profile" at bounding box center [325, 101] width 93 height 15
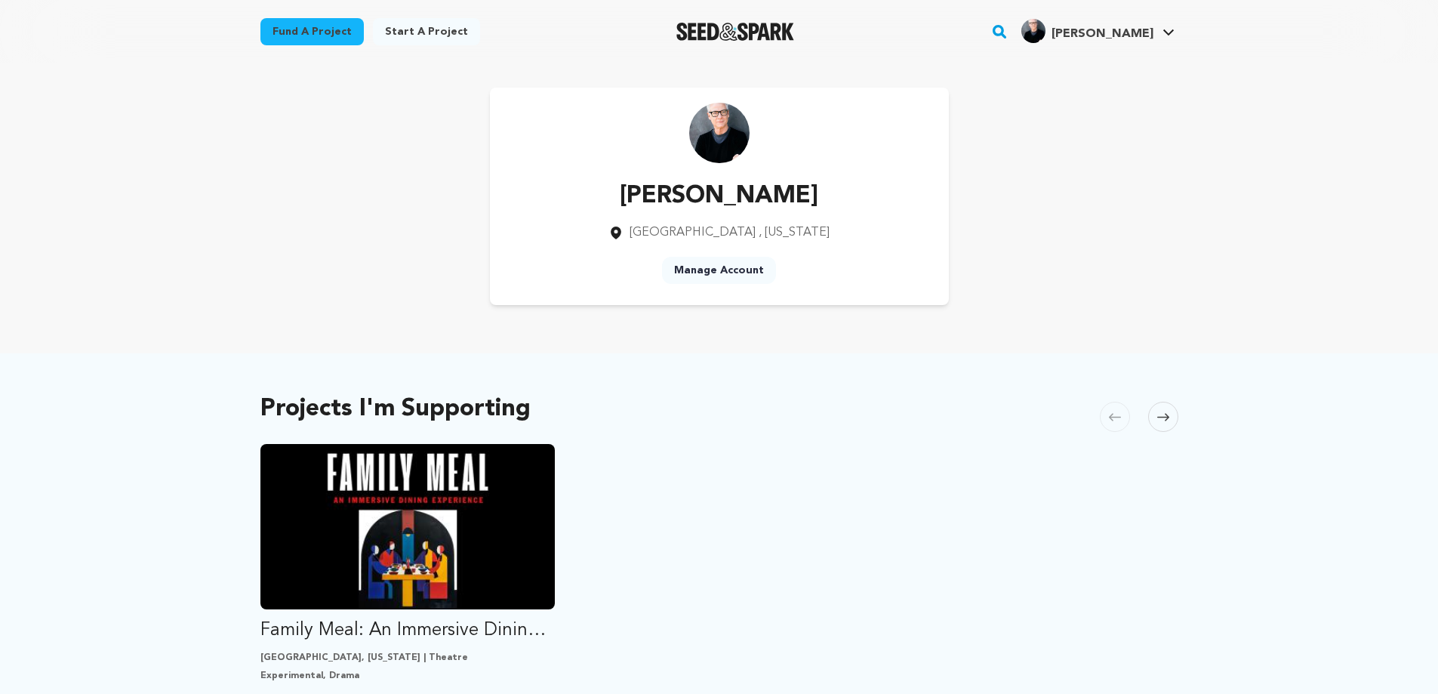
click at [710, 143] on img at bounding box center [719, 133] width 60 height 60
click at [1091, 165] on link "View Profile" at bounding box center [1123, 165] width 169 height 33
click at [1081, 195] on link "Manage Account" at bounding box center [1123, 199] width 169 height 33
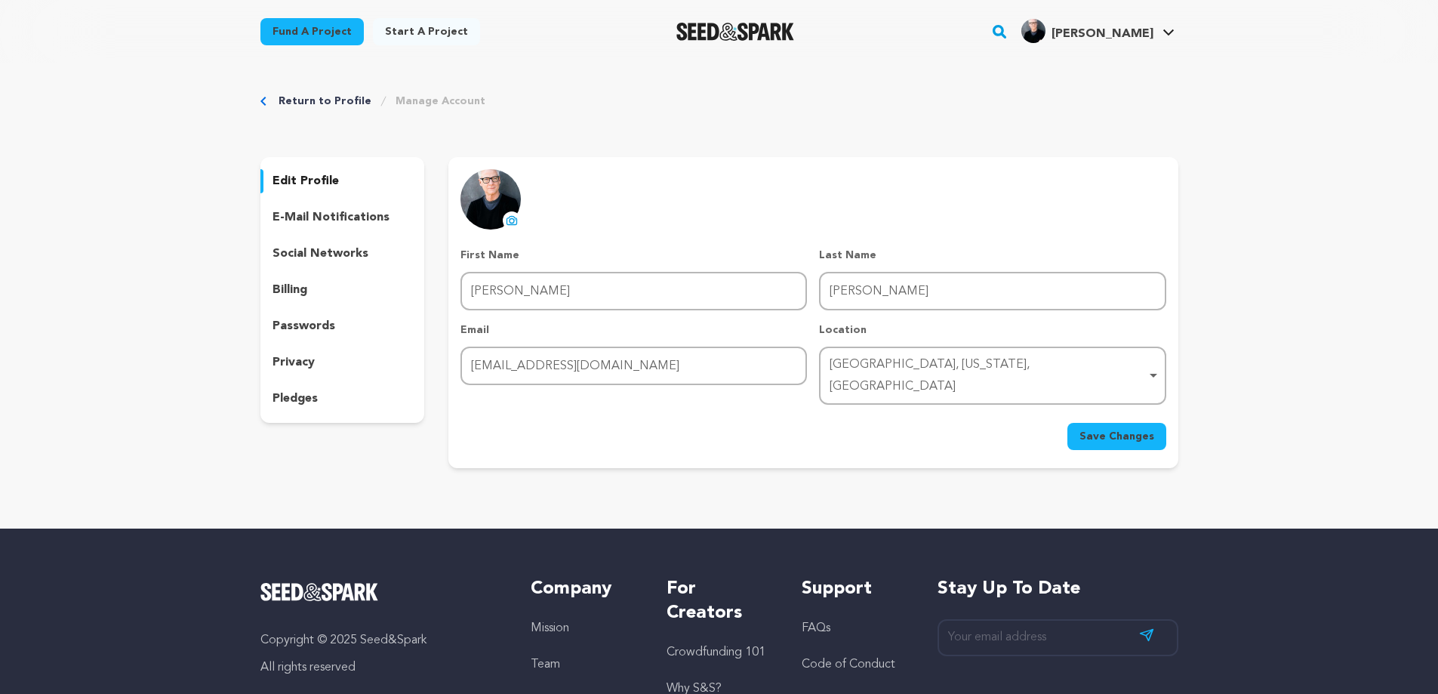
click at [513, 219] on icon at bounding box center [512, 221] width 6 height 5
click at [1137, 429] on span "Save Changes" at bounding box center [1116, 436] width 75 height 15
click at [321, 100] on link "Return to Profile" at bounding box center [325, 101] width 93 height 15
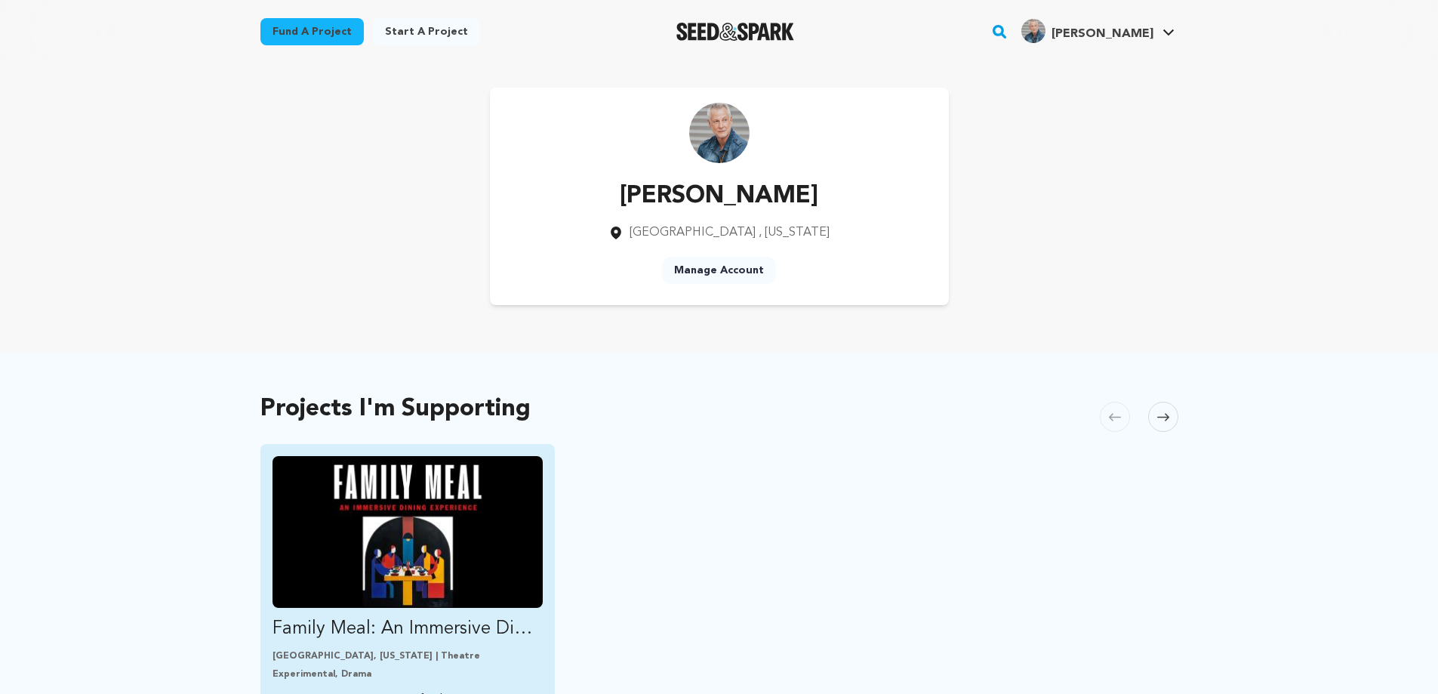
click at [425, 536] on img "Fund Family Meal: An Immersive Dining Experience" at bounding box center [407, 532] width 271 height 152
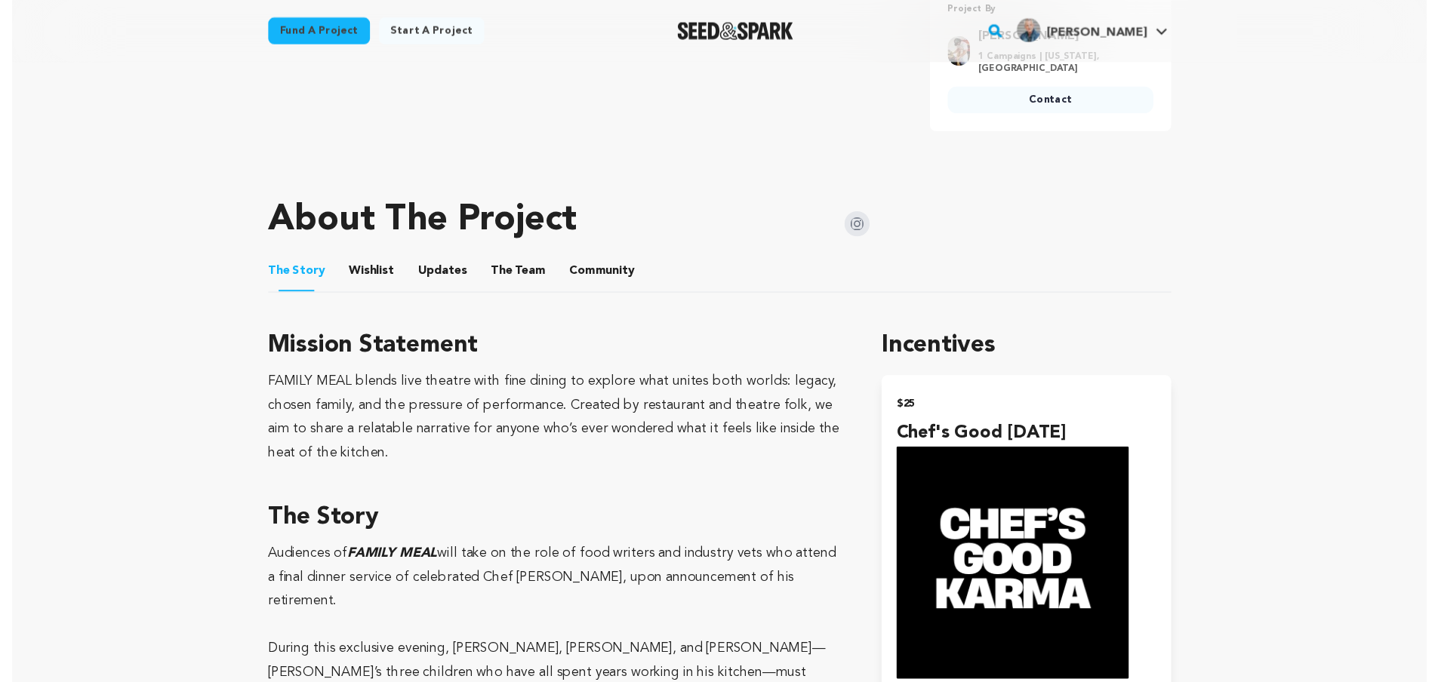
scroll to position [670, 0]
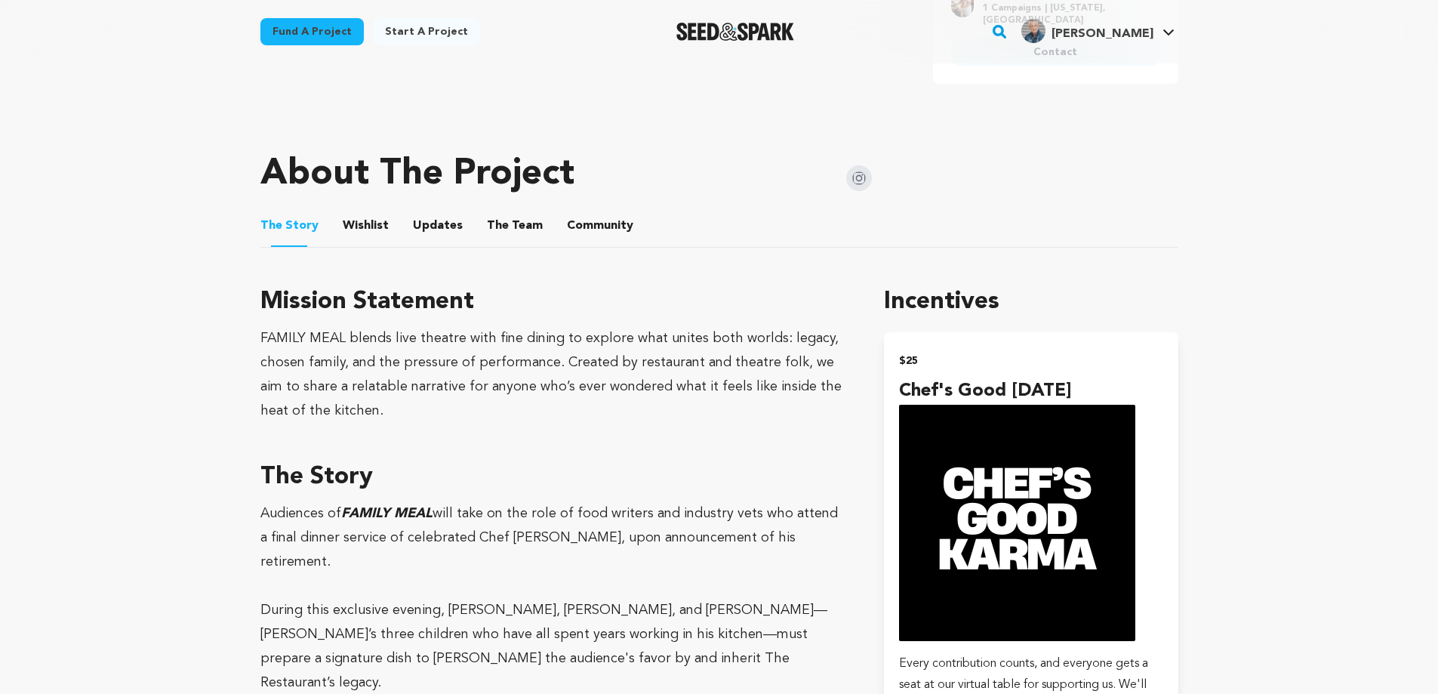
click at [599, 220] on button "Community" at bounding box center [600, 229] width 36 height 36
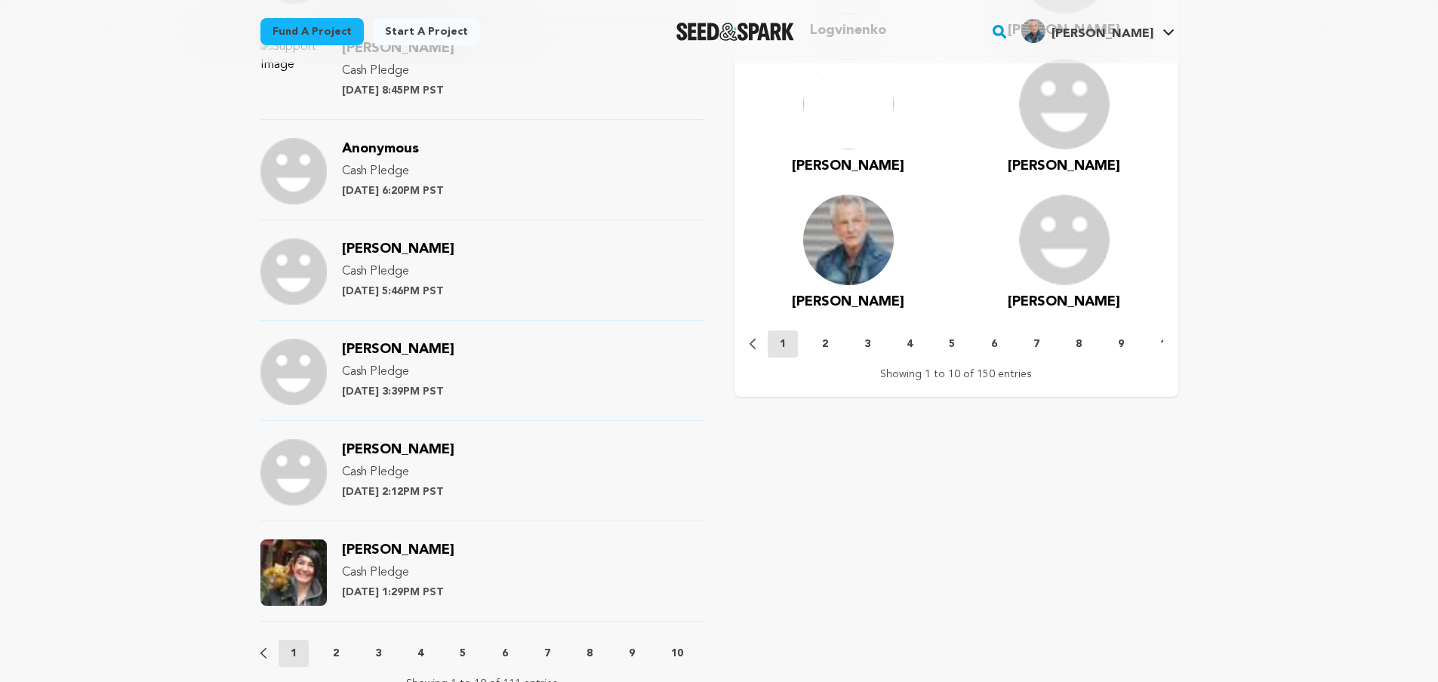
scroll to position [1407, 0]
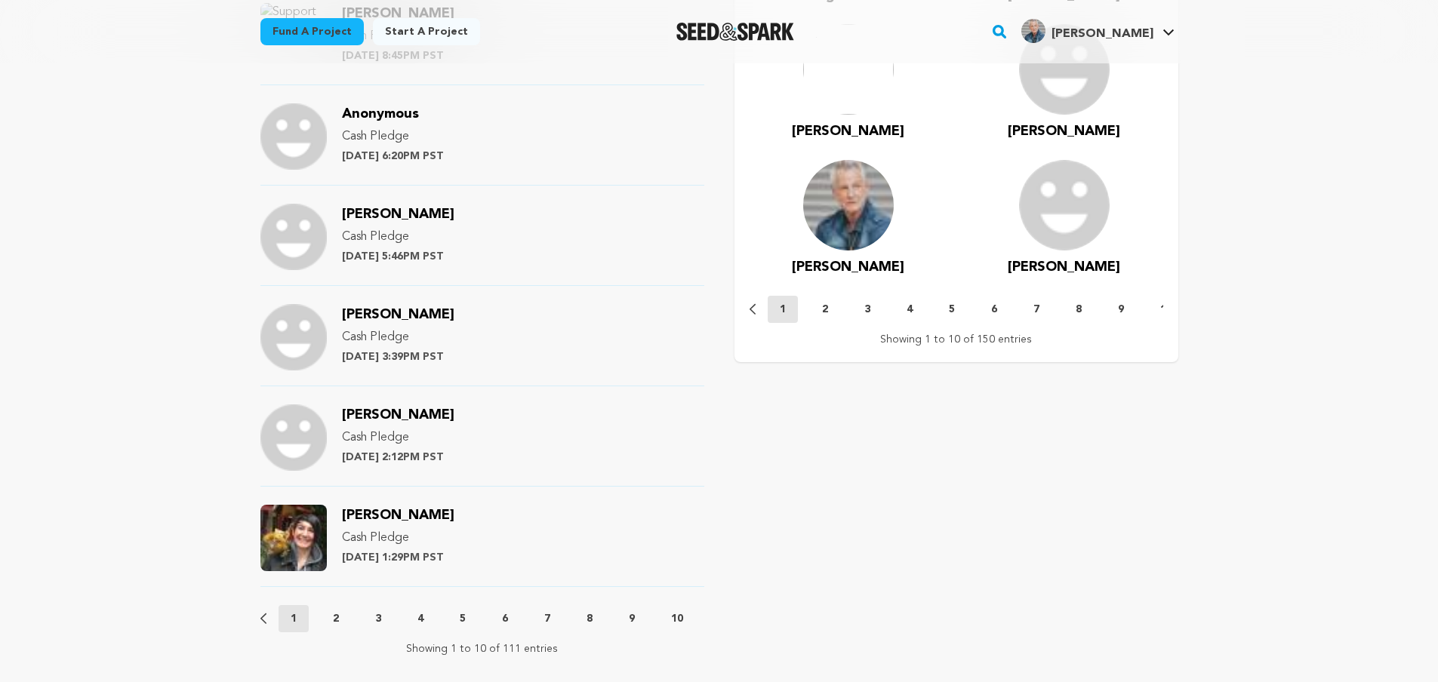
click at [334, 619] on p "2" at bounding box center [336, 618] width 6 height 15
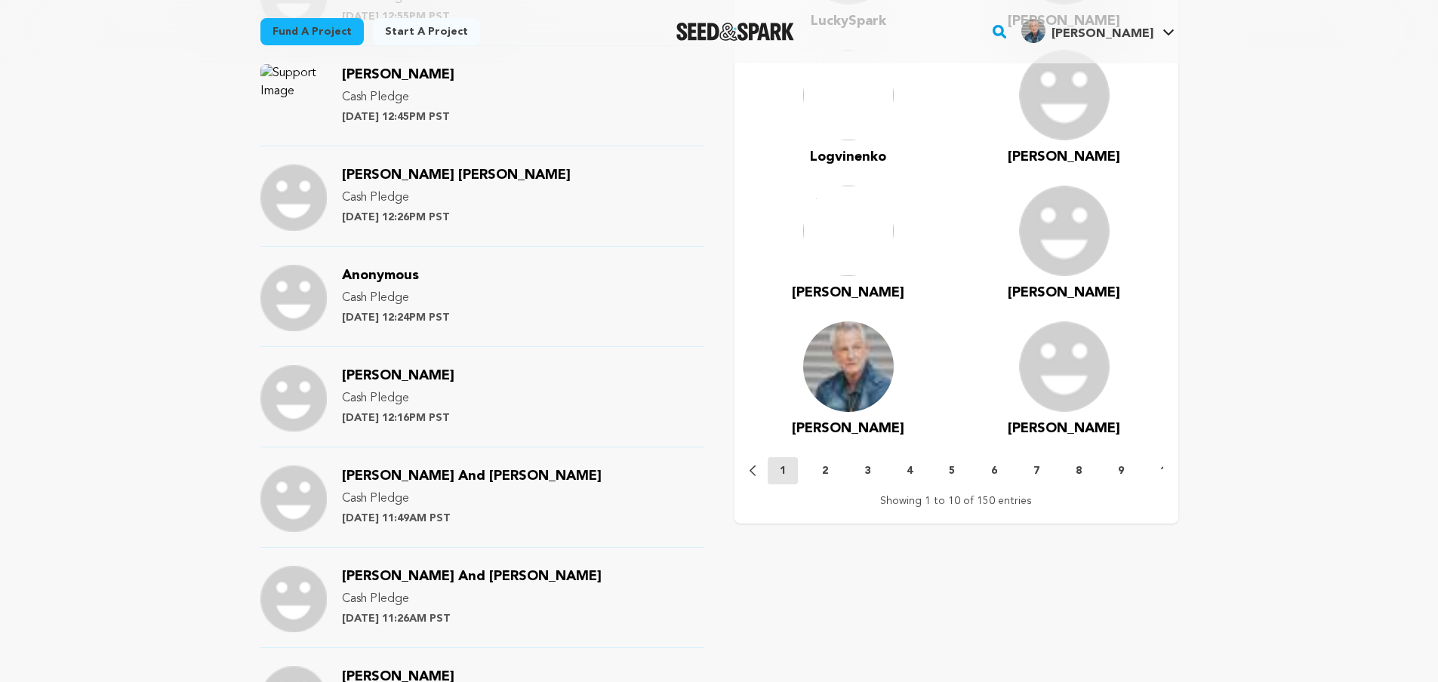
scroll to position [1251, 0]
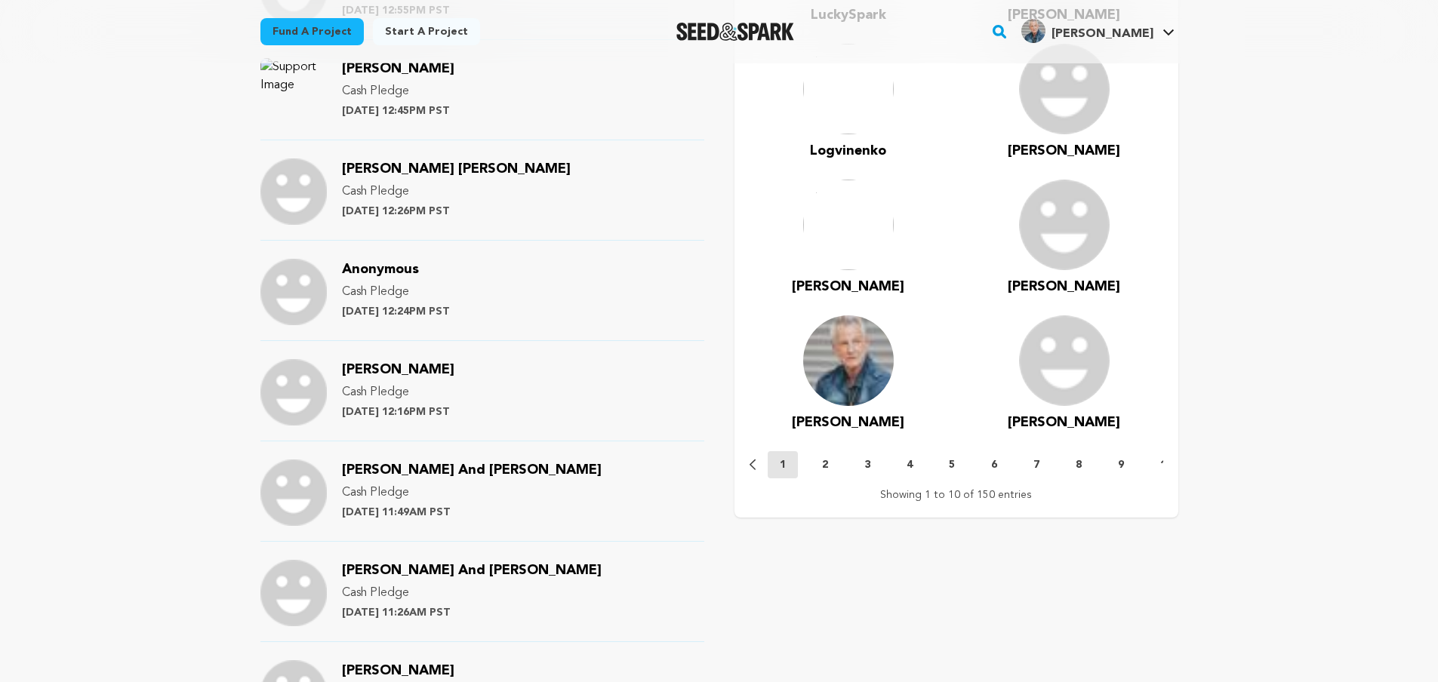
click at [851, 376] on img at bounding box center [848, 361] width 91 height 91
click at [850, 423] on span "[PERSON_NAME]" at bounding box center [848, 423] width 112 height 14
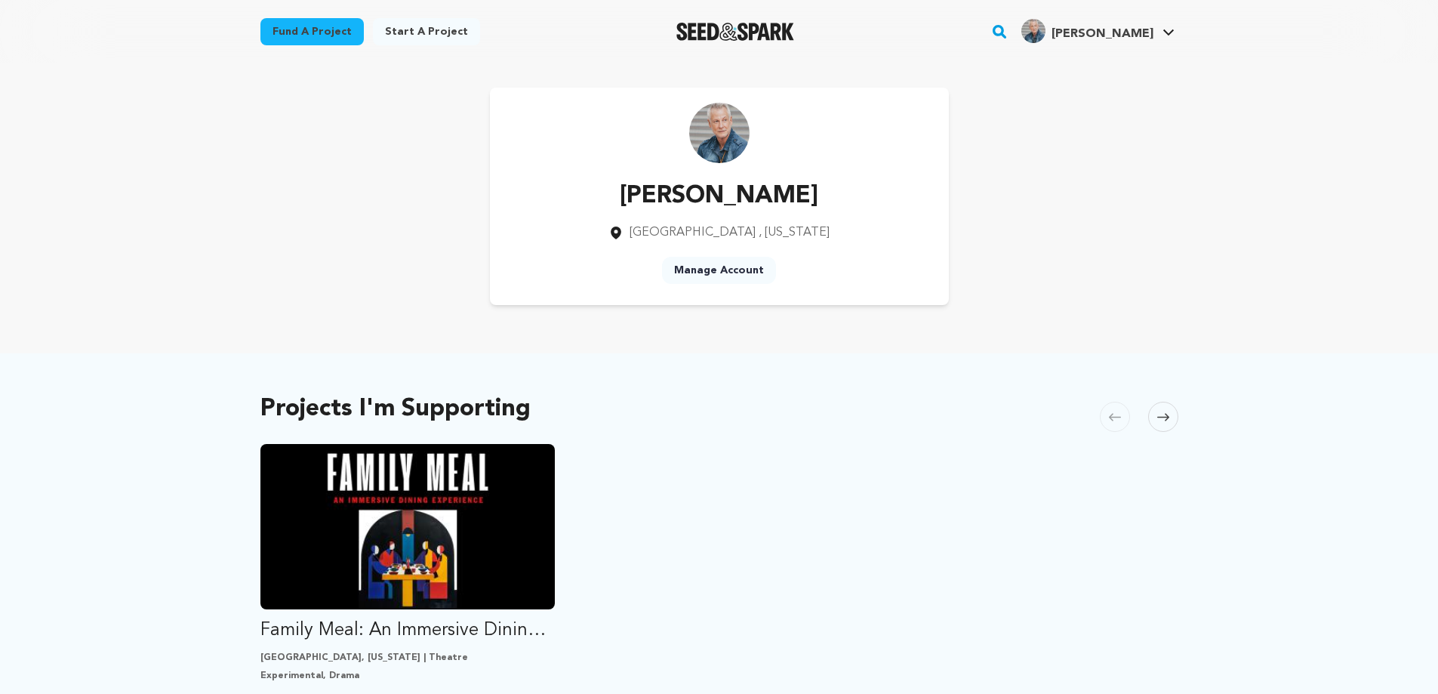
click at [740, 271] on link "Manage Account" at bounding box center [719, 270] width 114 height 27
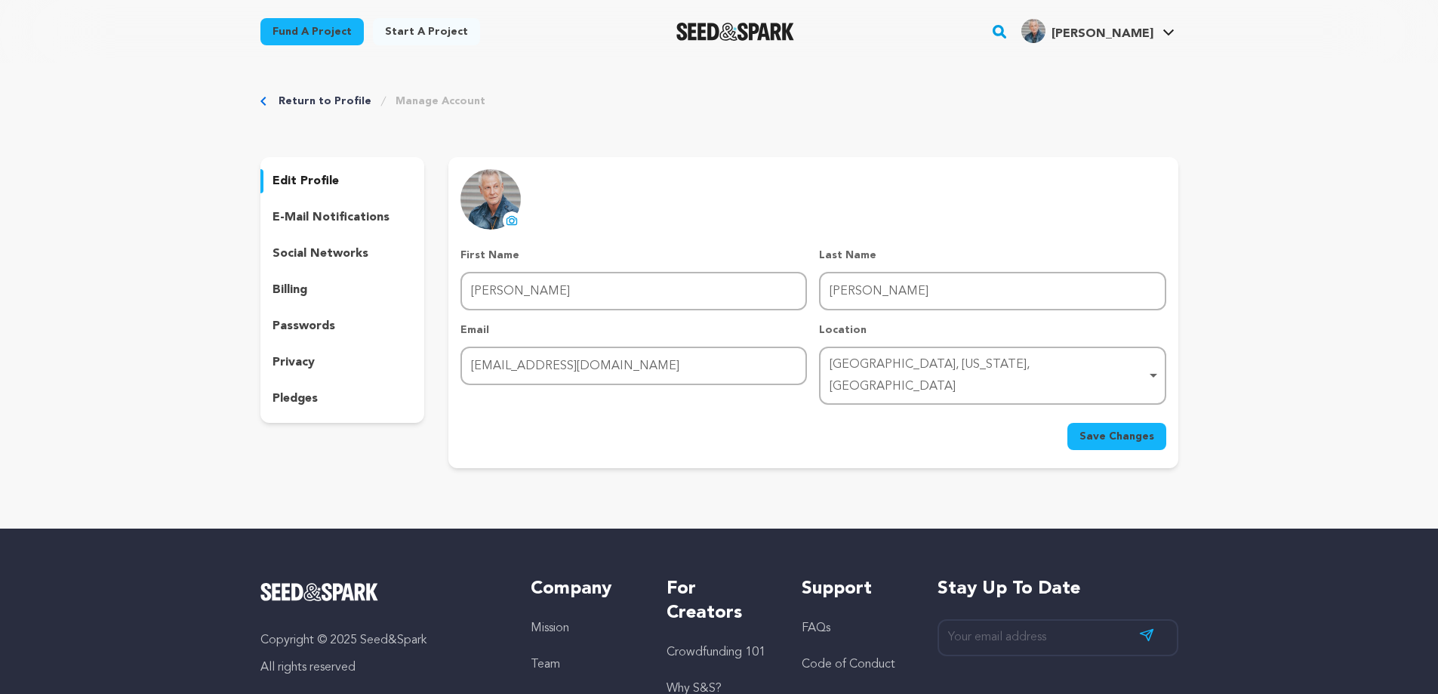
click at [303, 363] on p "privacy" at bounding box center [293, 362] width 42 height 18
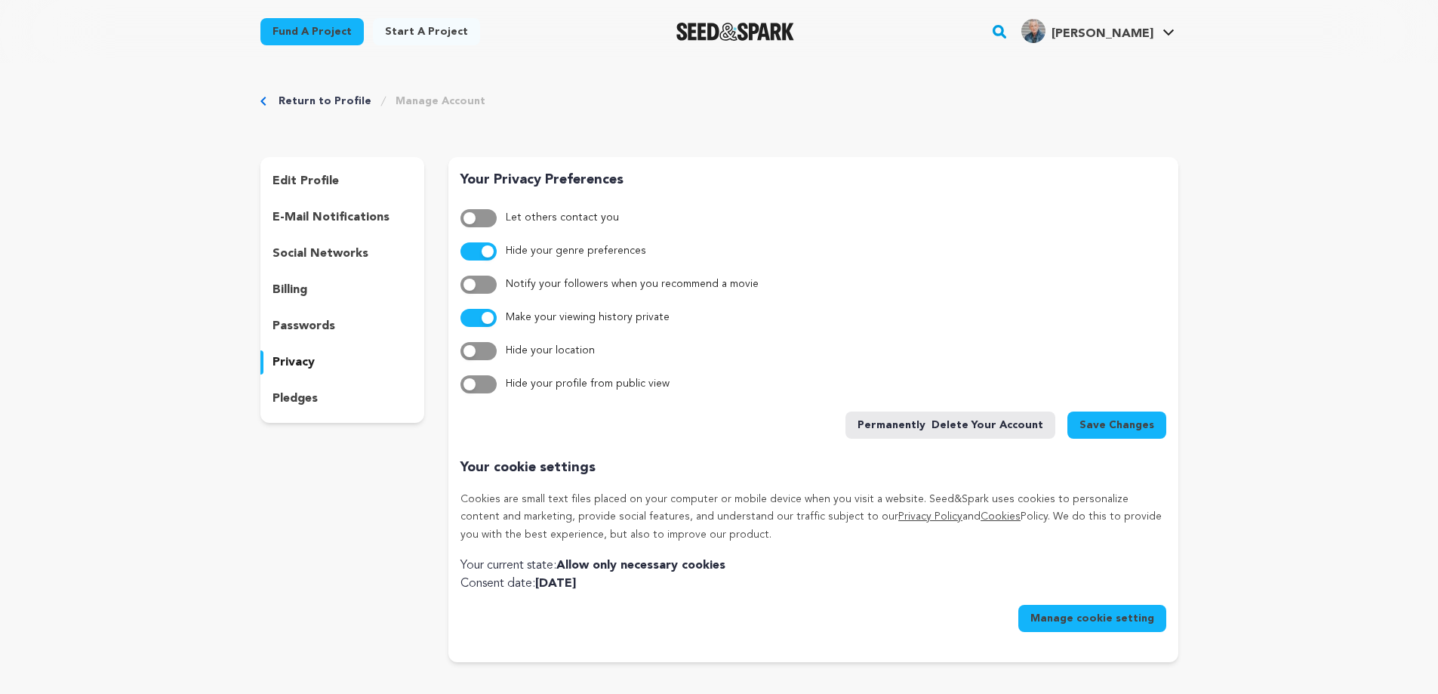
click at [307, 99] on link "Return to Profile" at bounding box center [325, 101] width 93 height 15
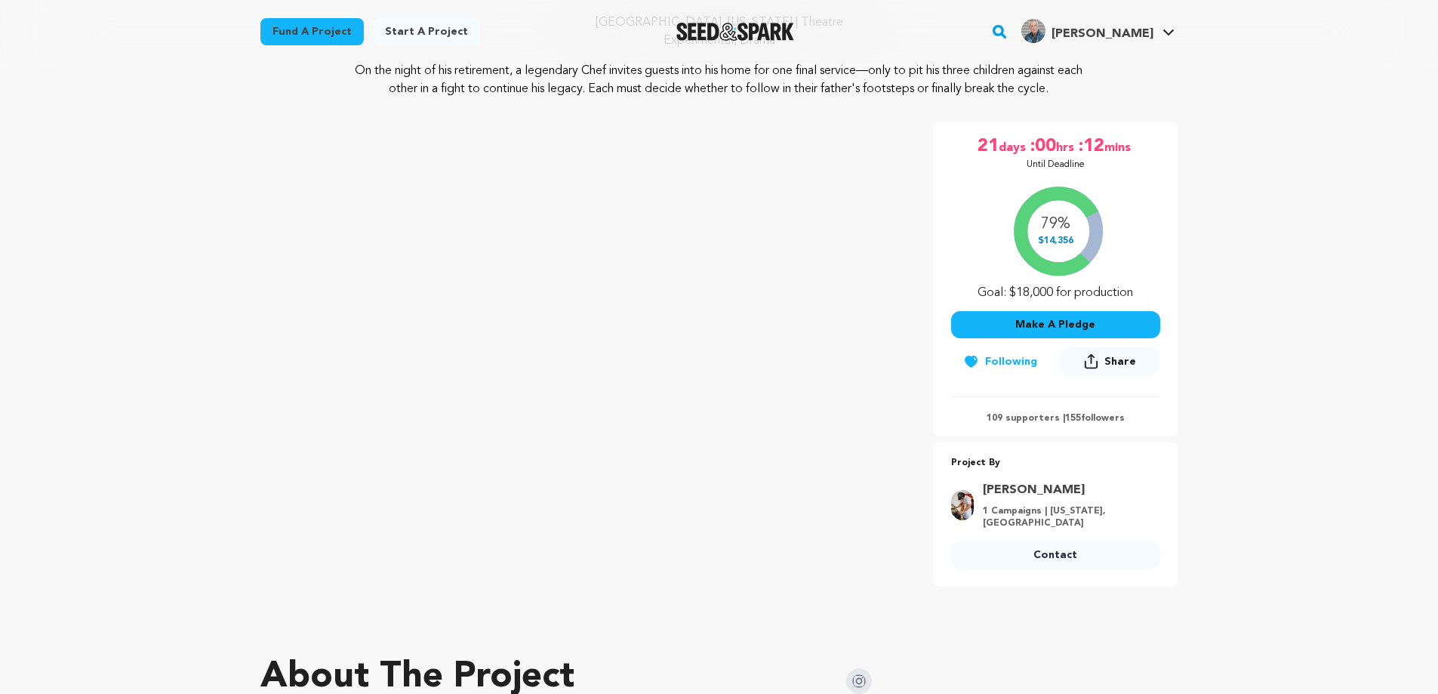
scroll to position [192, 0]
